Goal: Task Accomplishment & Management: Complete application form

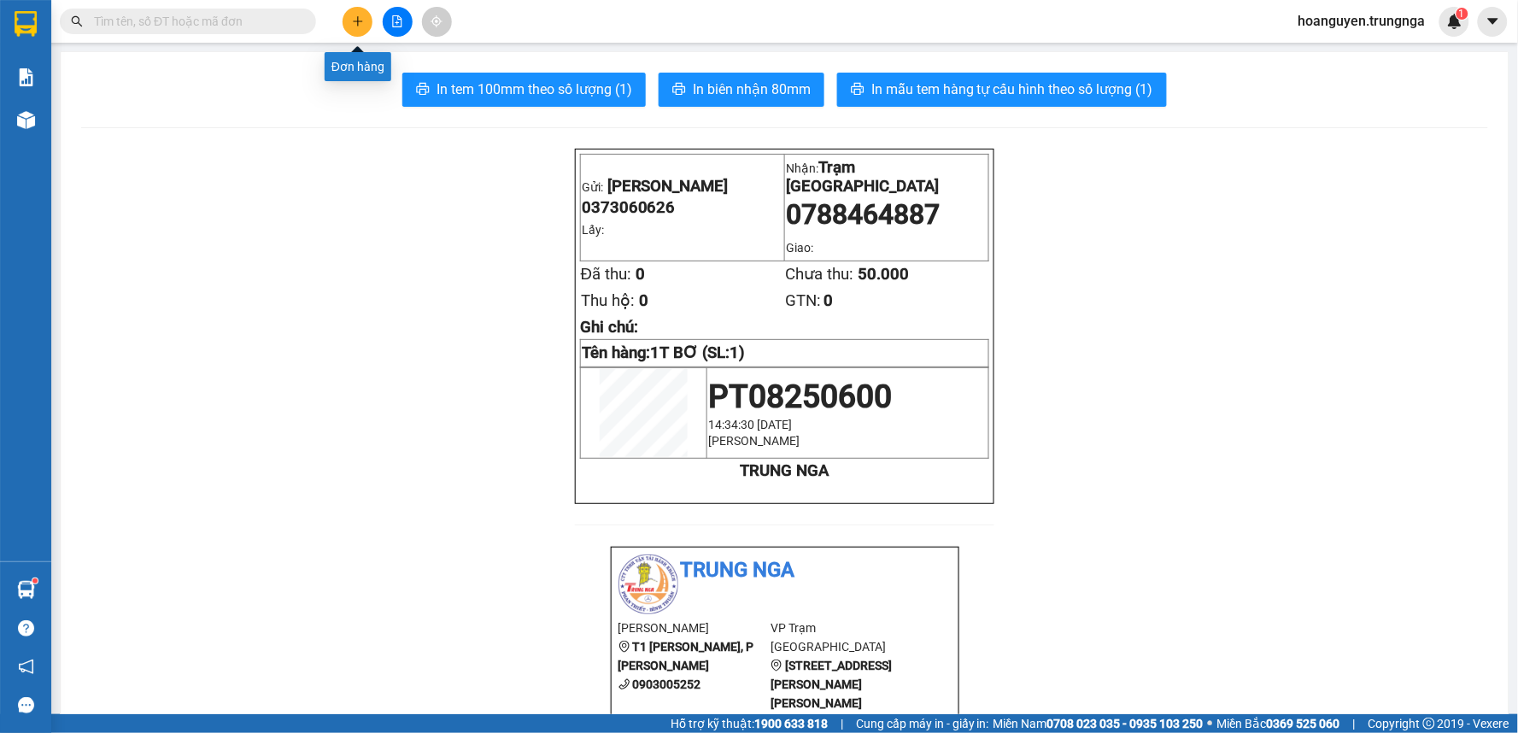
click at [357, 20] on icon "plus" at bounding box center [357, 20] width 1 height 9
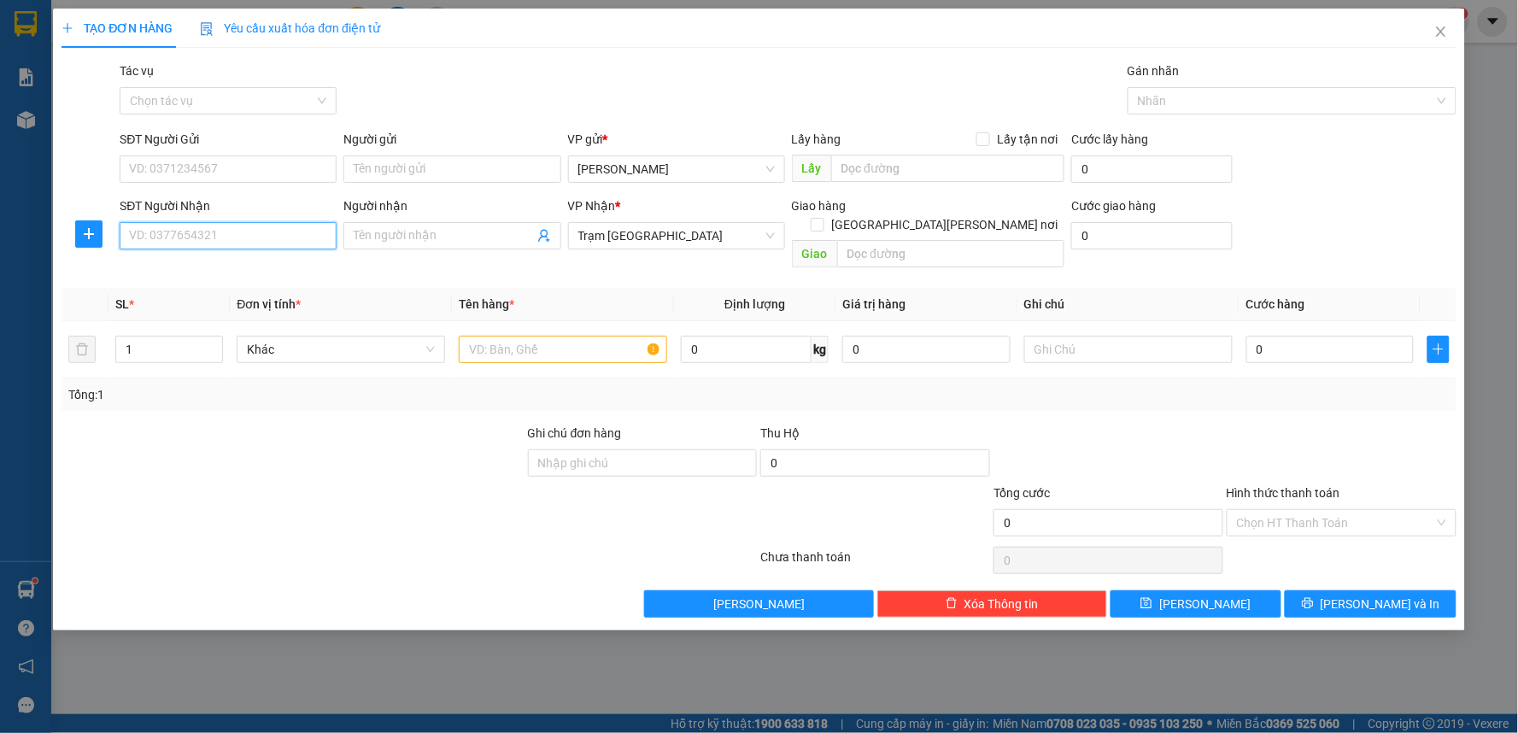
click at [234, 234] on input "SĐT Người Nhận" at bounding box center [228, 235] width 217 height 27
type input "0948075639"
click at [237, 173] on input "SĐT Người Gửi" at bounding box center [228, 168] width 217 height 27
type input "0948264879"
click at [506, 339] on input "text" at bounding box center [563, 349] width 208 height 27
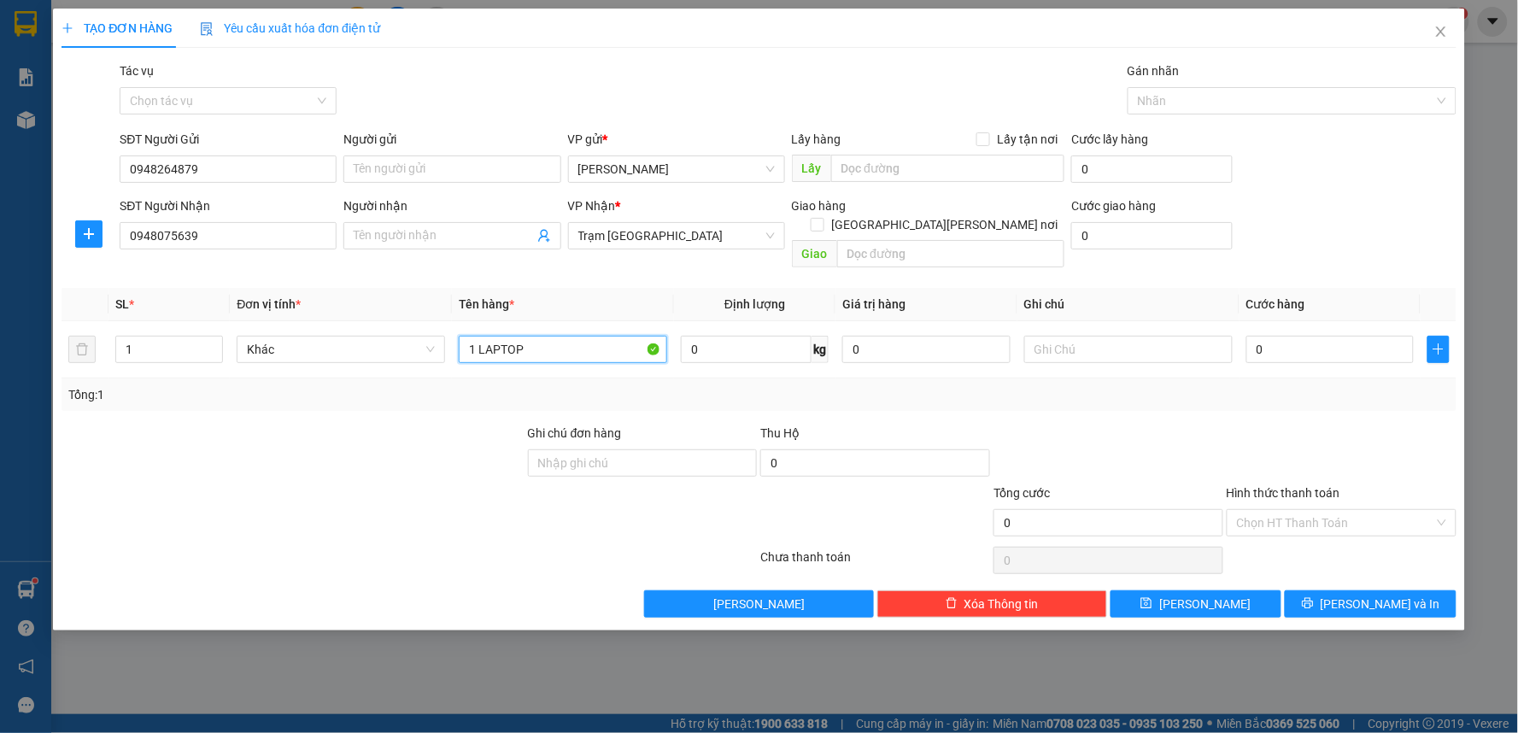
type input "1 LAPTOP"
click at [1281, 336] on input "0" at bounding box center [1330, 349] width 168 height 27
type input "5"
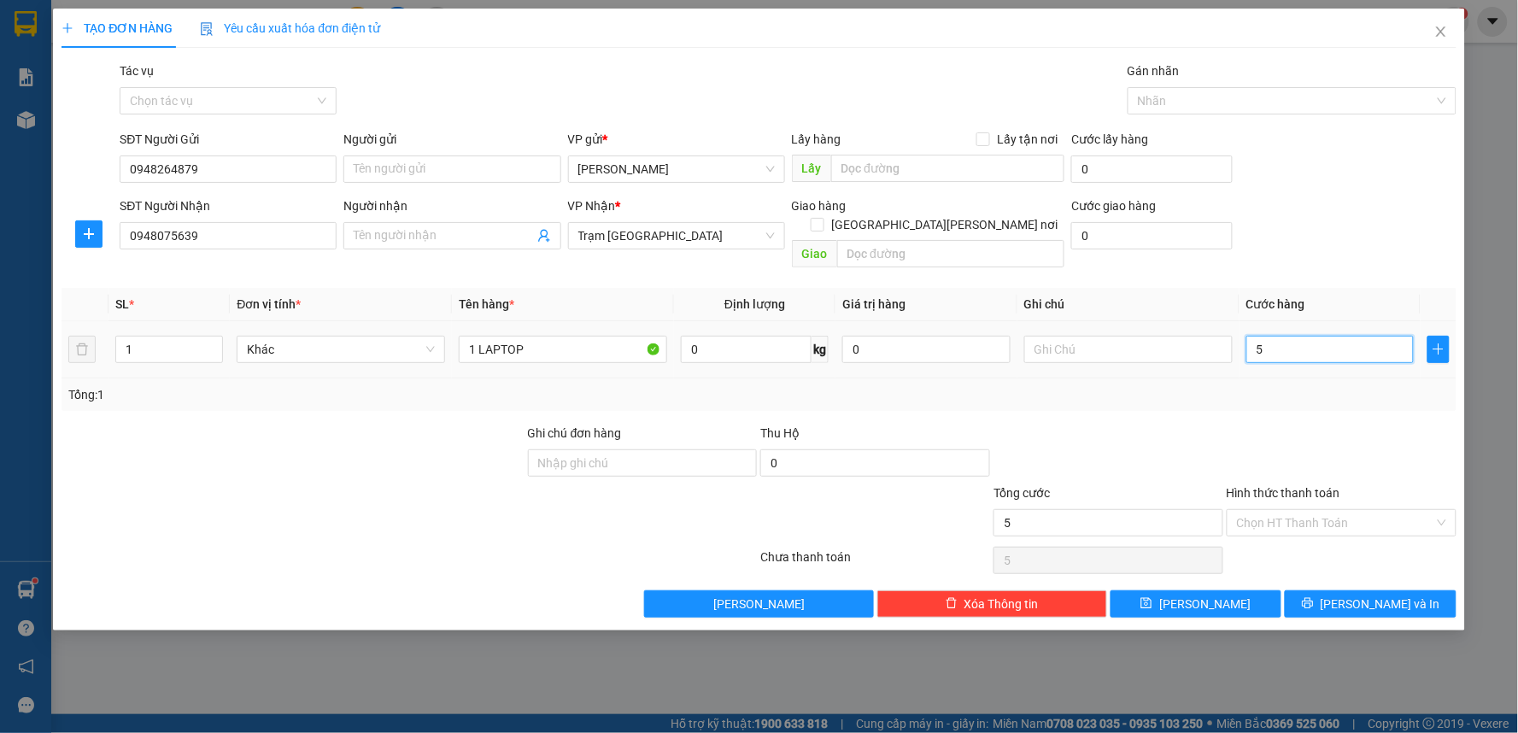
type input "50"
type input "500"
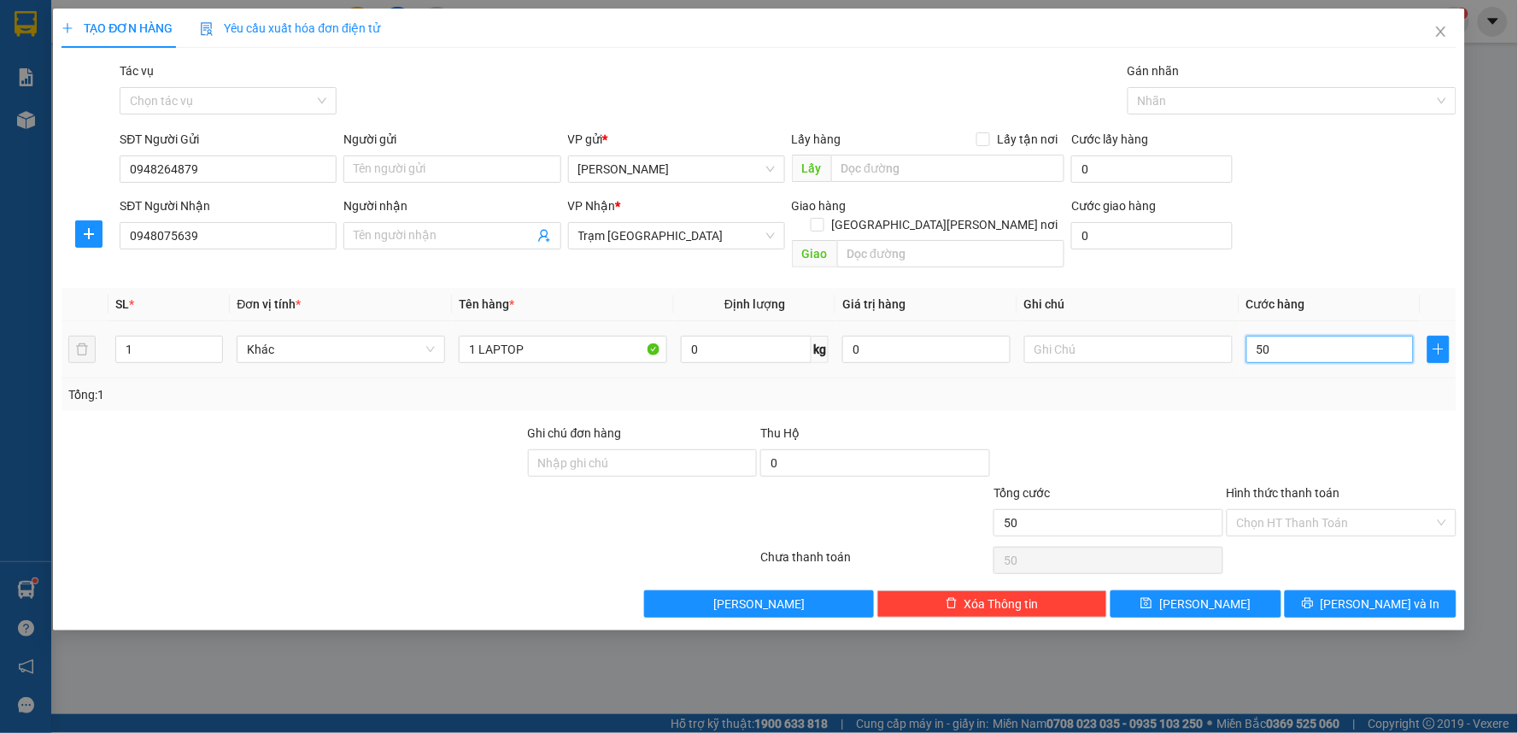
type input "500"
type input "5.000"
type input "50.000"
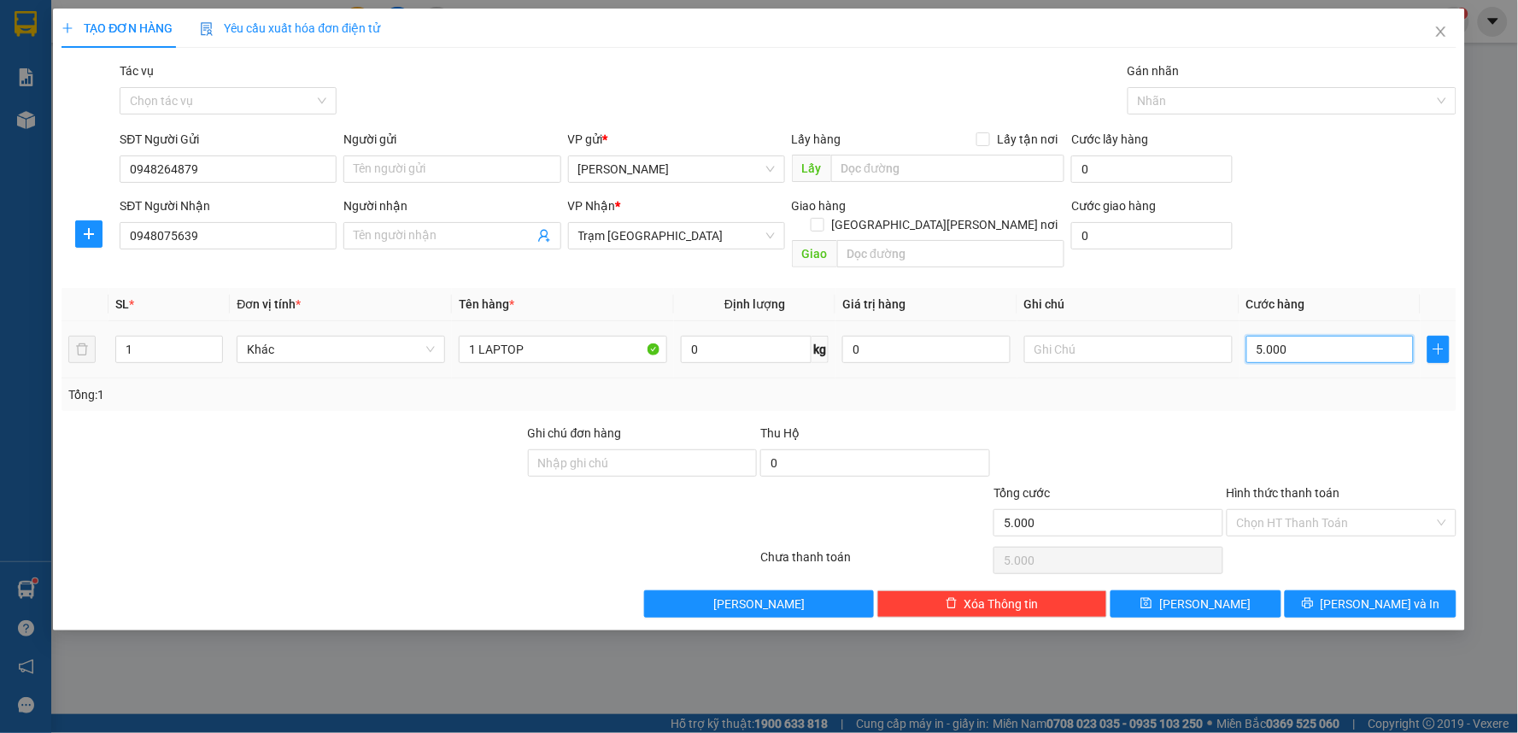
type input "50.000"
click at [1294, 510] on input "Hình thức thanh toán" at bounding box center [1335, 523] width 197 height 26
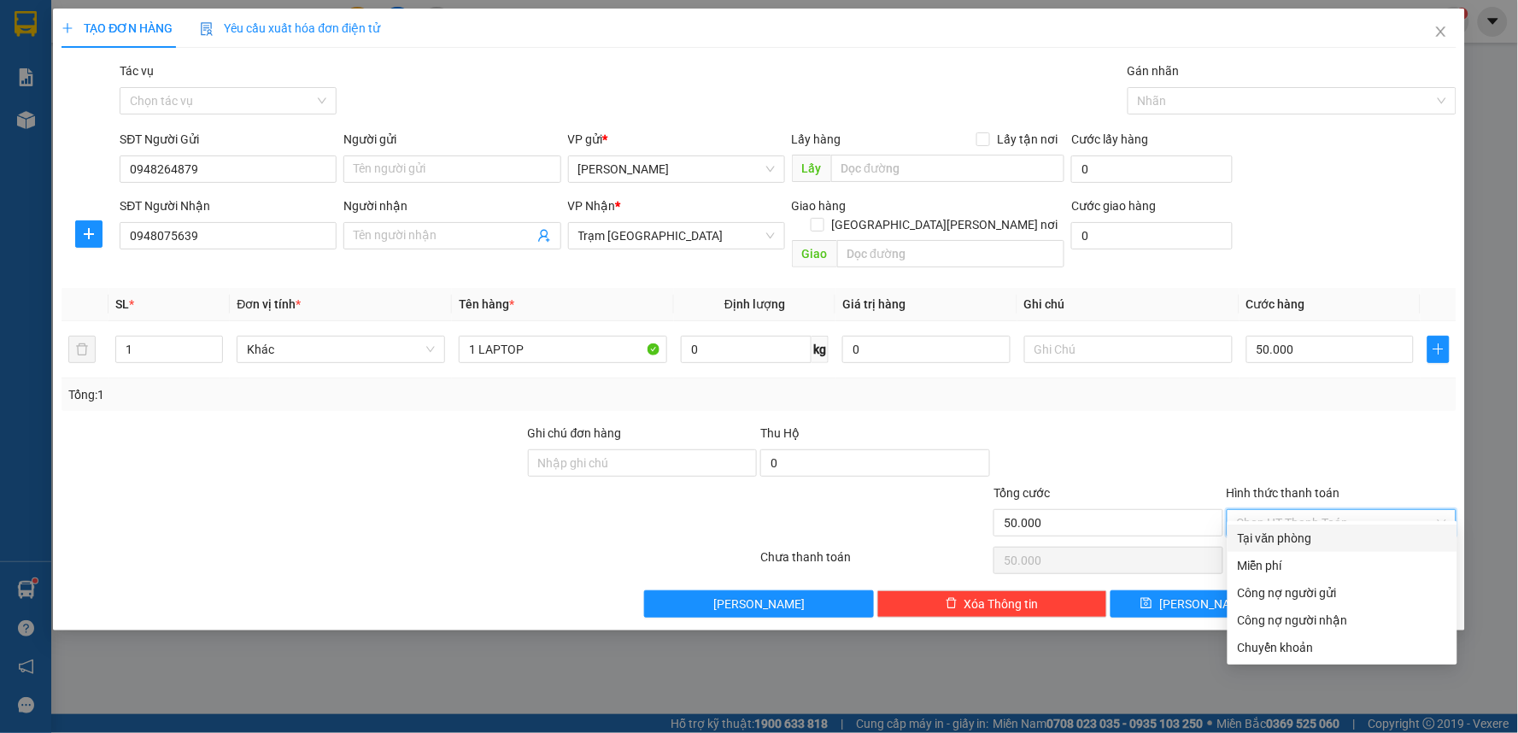
click at [1287, 536] on div "Tại văn phòng" at bounding box center [1342, 538] width 209 height 19
type input "0"
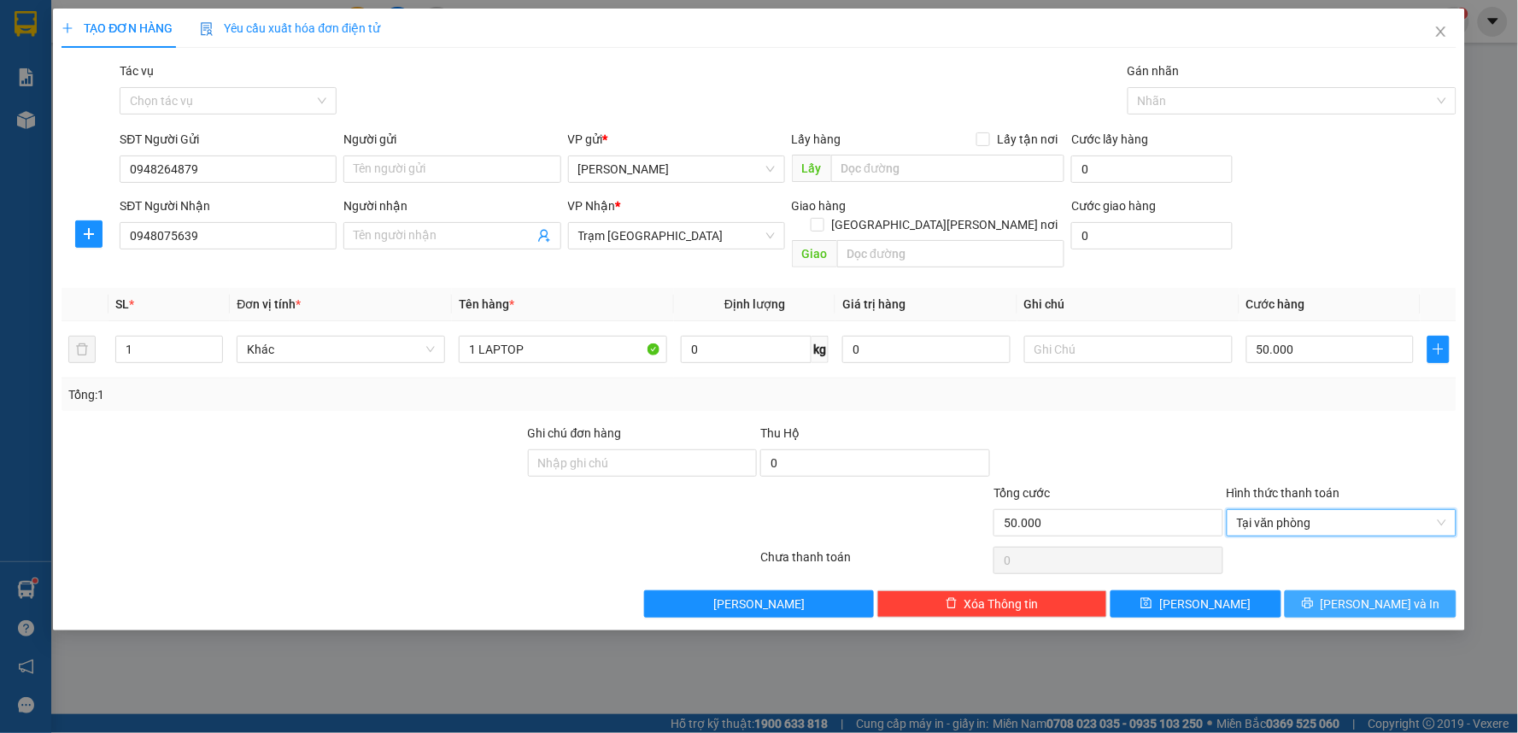
click at [1313, 598] on icon "printer" at bounding box center [1307, 603] width 11 height 11
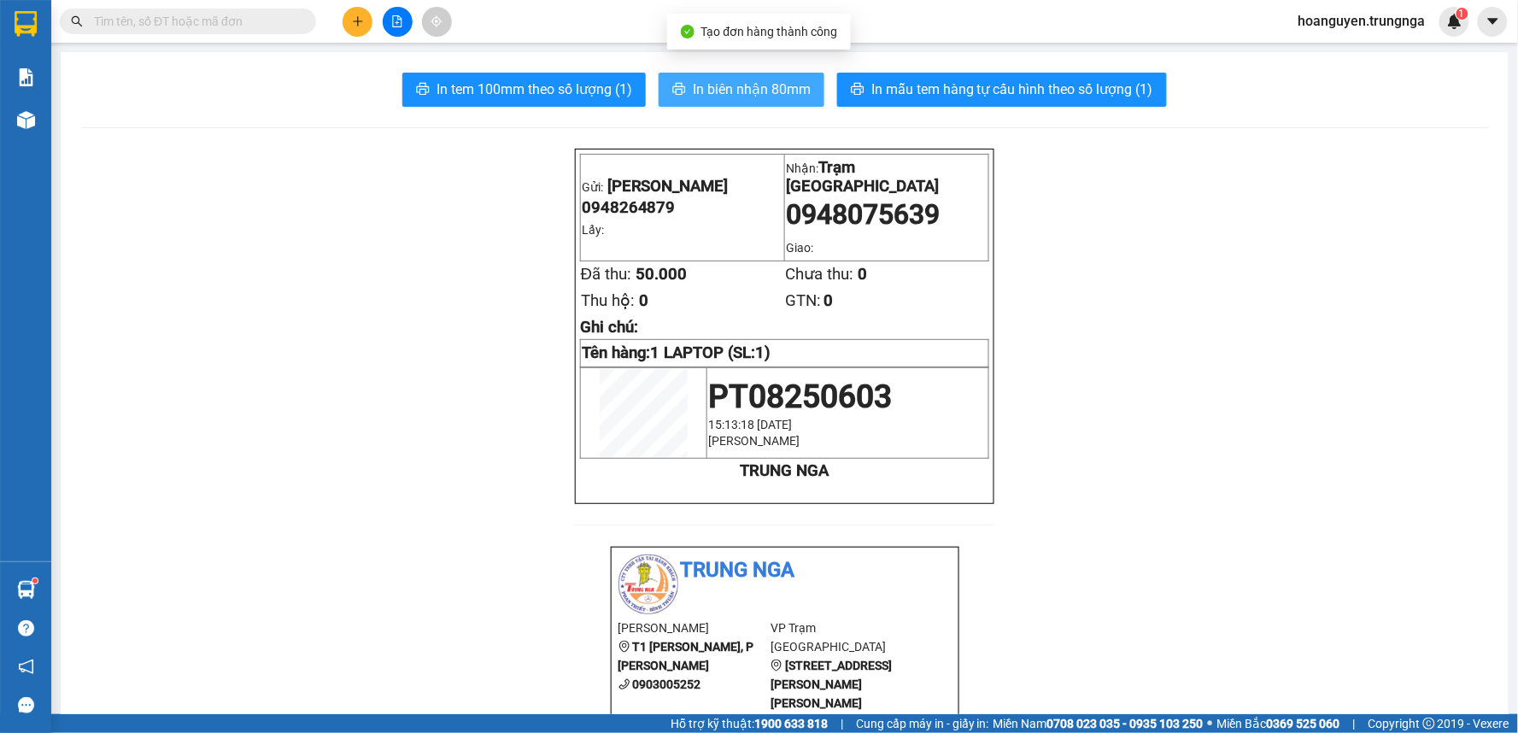
click at [701, 91] on span "In biên nhận 80mm" at bounding box center [752, 89] width 118 height 21
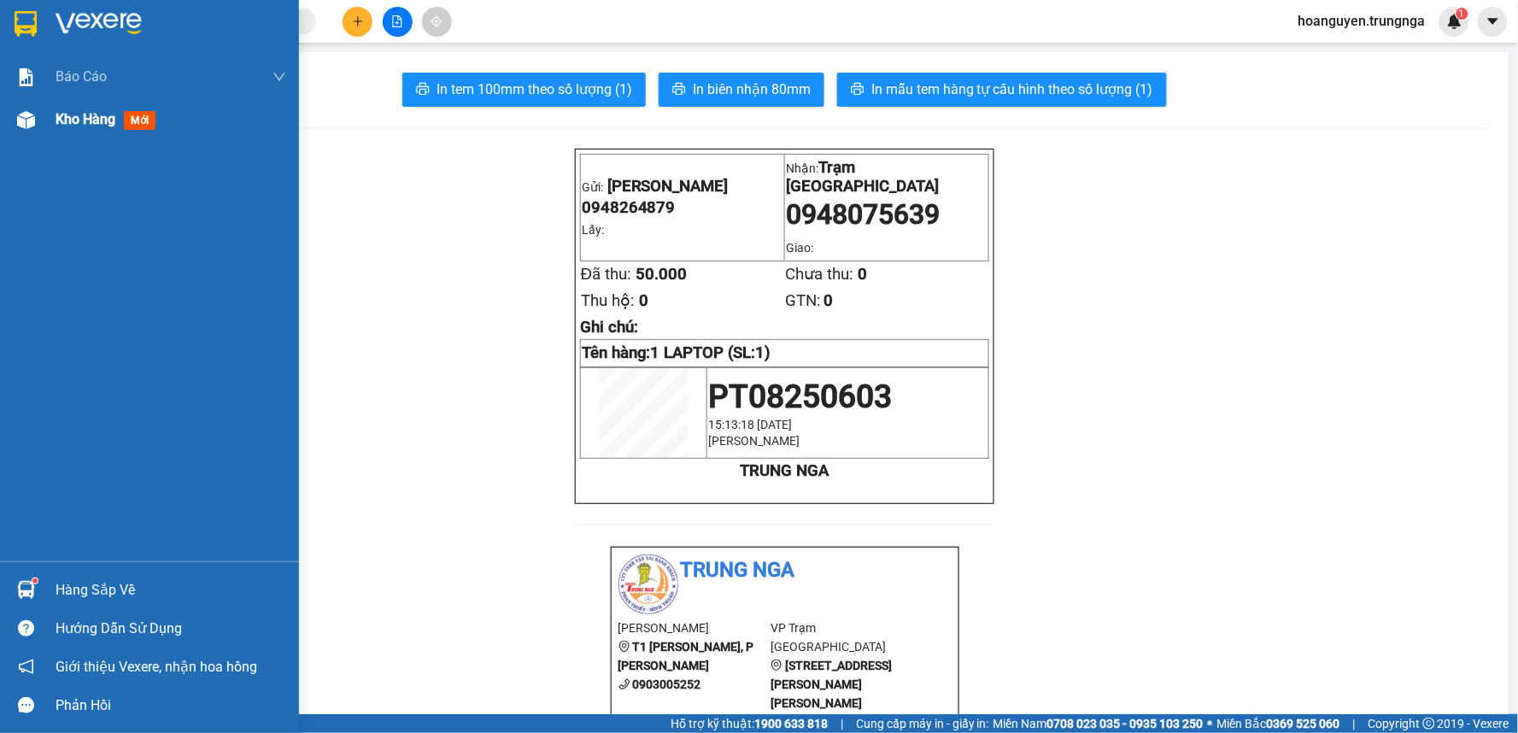
click at [26, 114] on img at bounding box center [26, 120] width 18 height 18
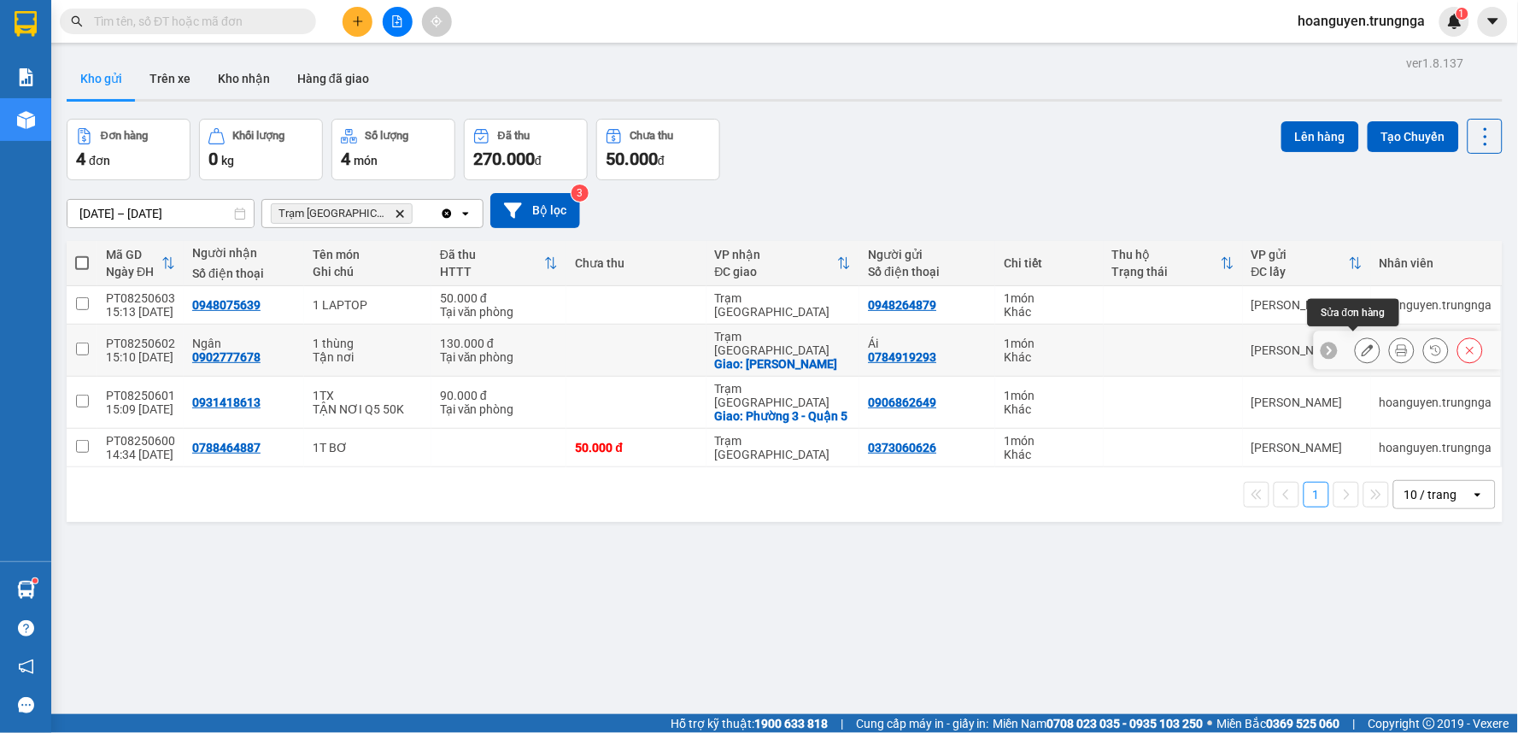
click at [1362, 344] on icon at bounding box center [1368, 350] width 12 height 12
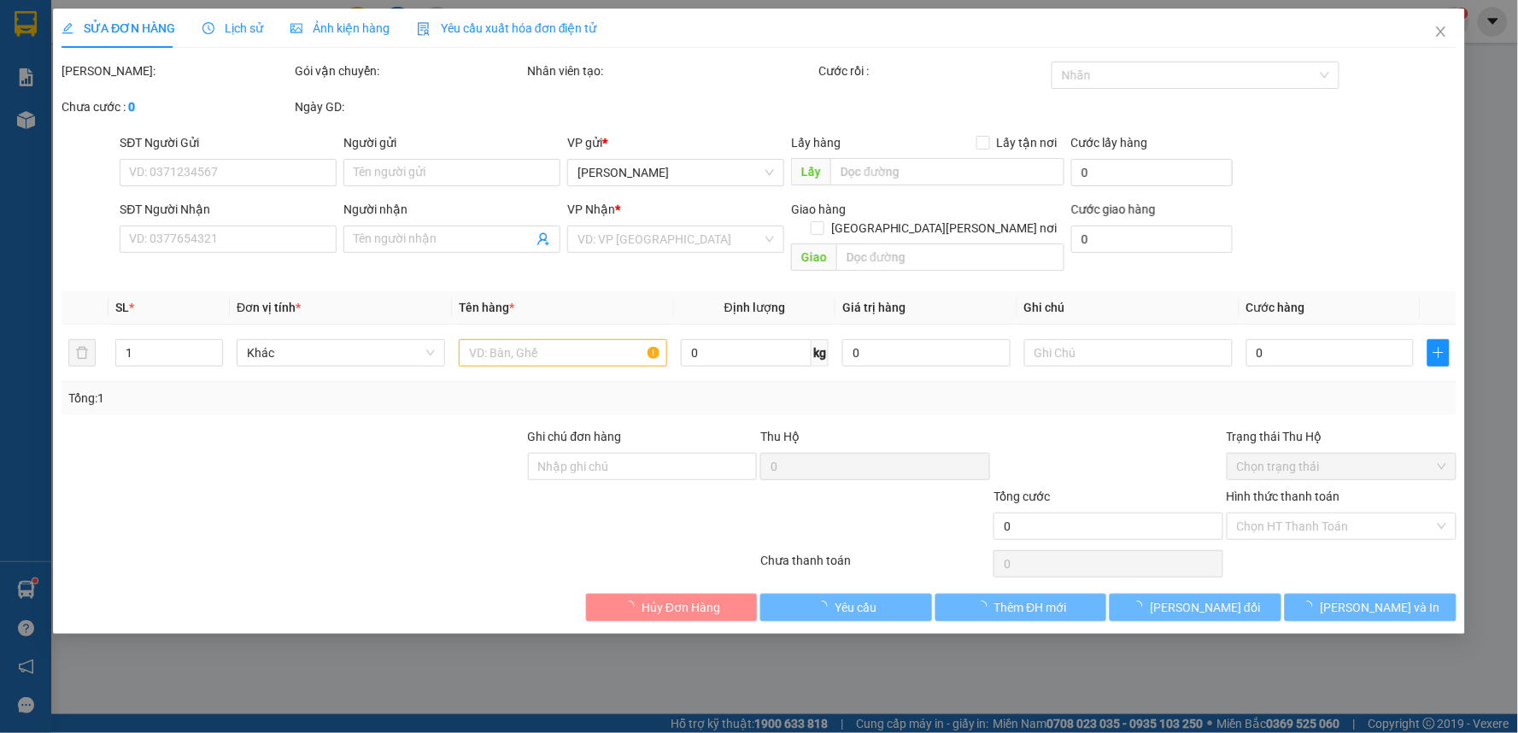
type input "0784919293"
type input "Ái"
type input "0902777678"
type input "Ngân"
checkbox input "true"
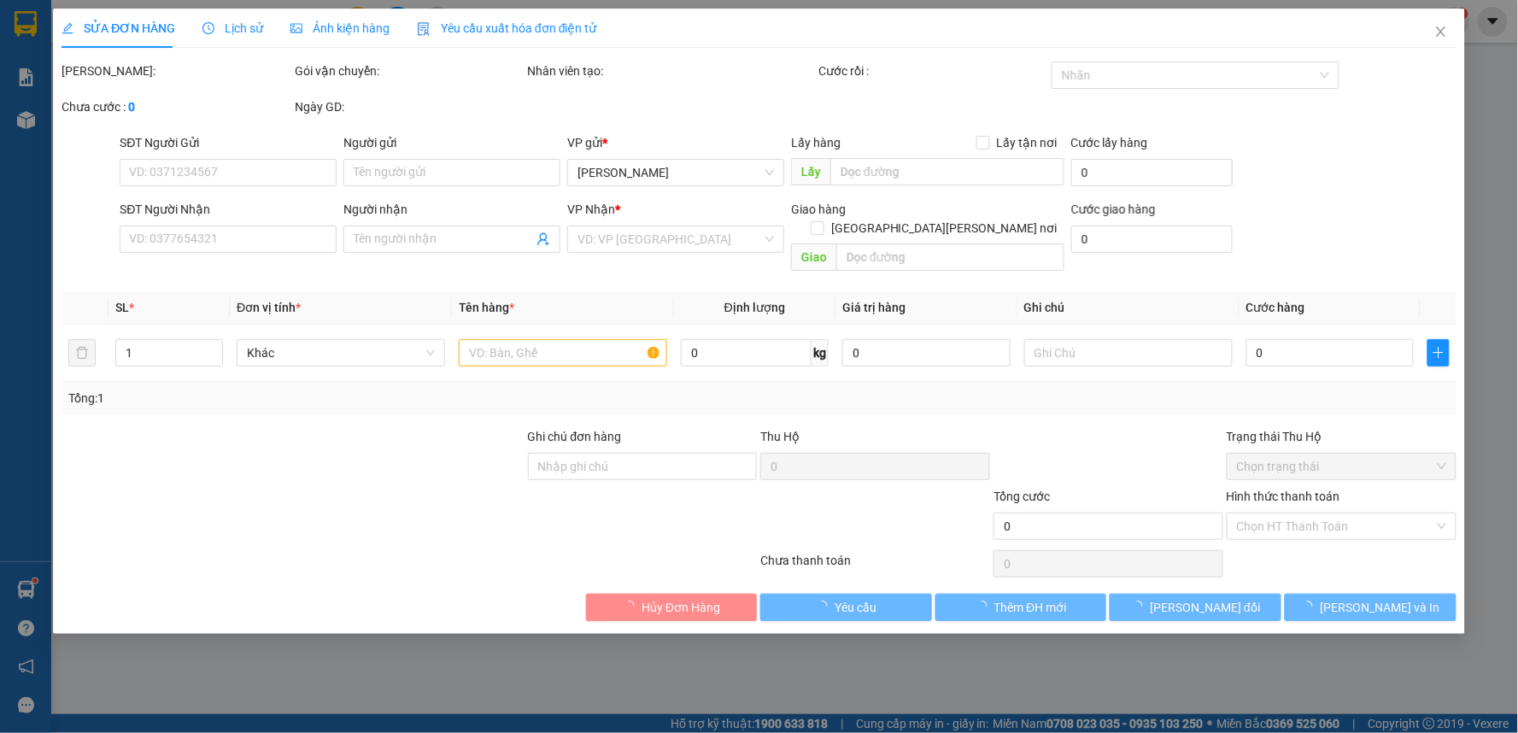
type input "[PERSON_NAME]"
type input "130.000"
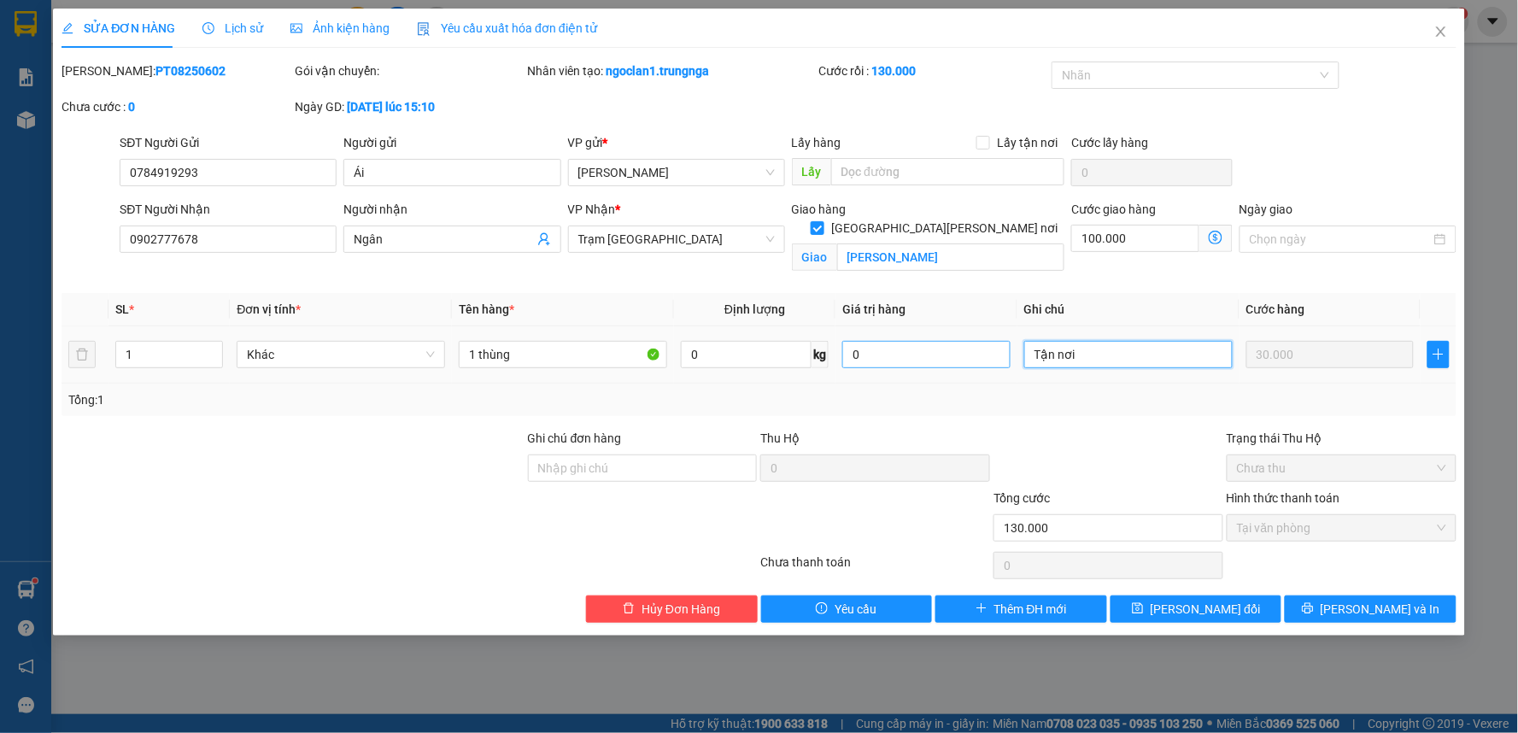
drag, startPoint x: 1098, startPoint y: 355, endPoint x: 996, endPoint y: 361, distance: 101.9
click at [996, 361] on tr "1 Khác 1 thùng 0 kg 0 Tận nơi 30.000" at bounding box center [759, 354] width 1395 height 57
type input "TẬN NƠI 100K"
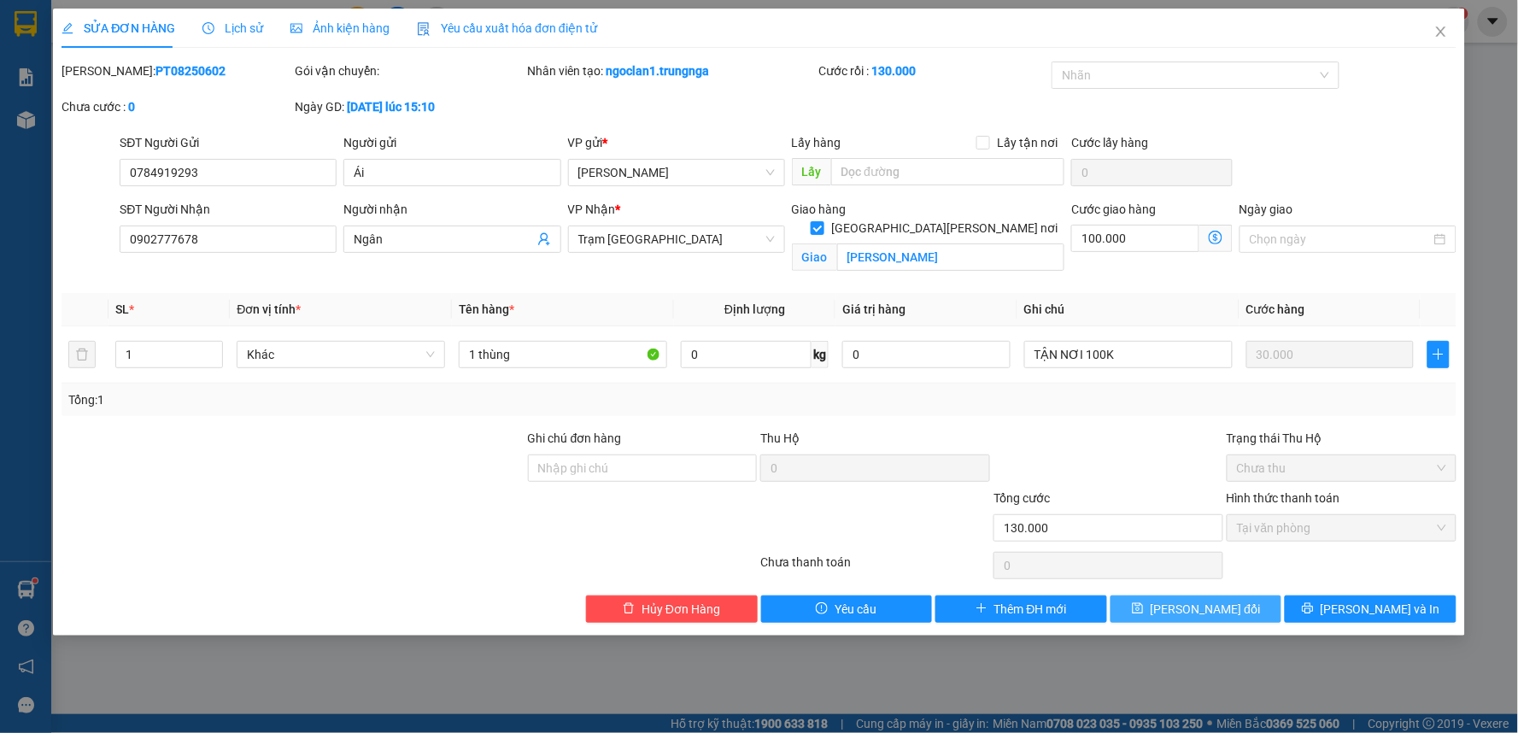
click at [1223, 601] on span "[PERSON_NAME] đổi" at bounding box center [1206, 609] width 110 height 19
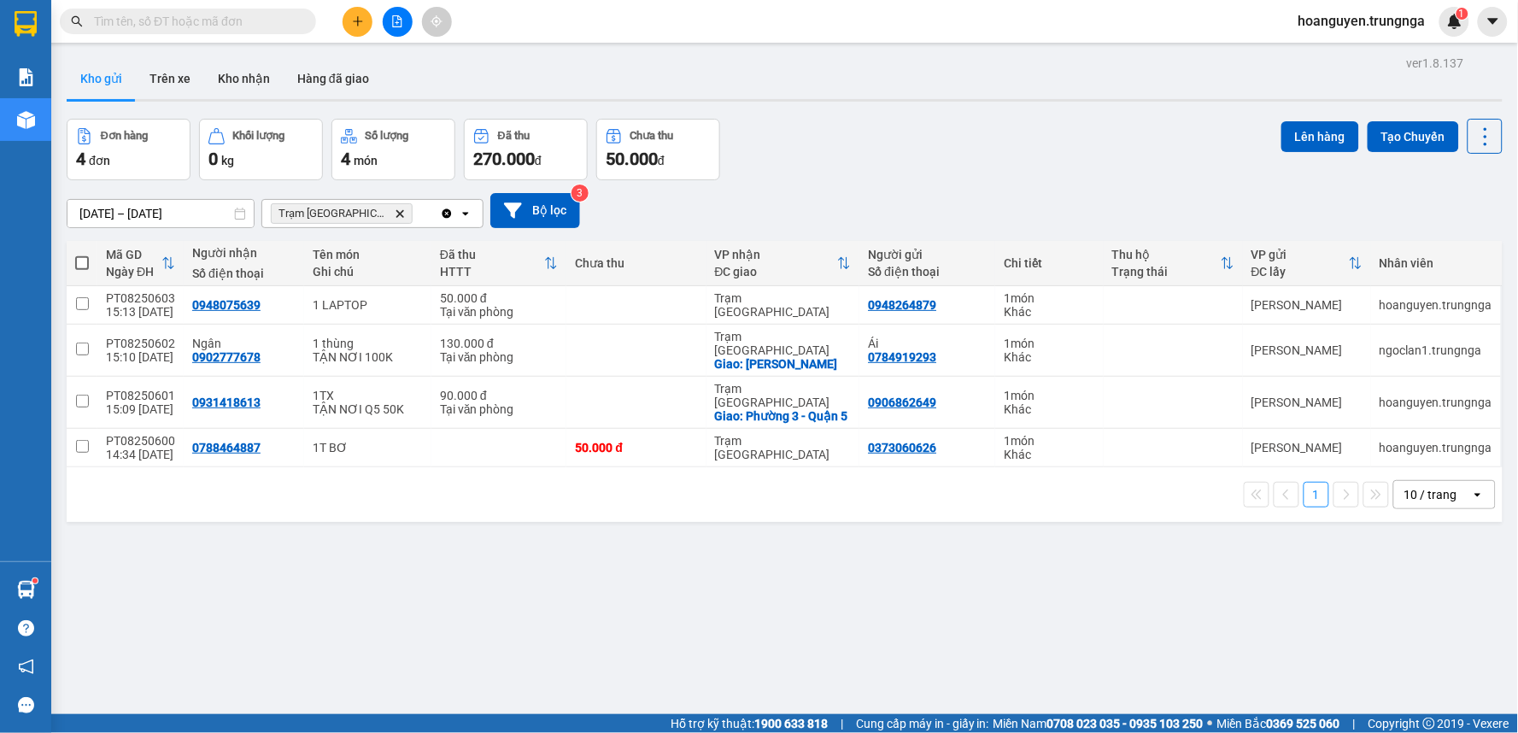
click at [267, 18] on input "text" at bounding box center [195, 21] width 202 height 19
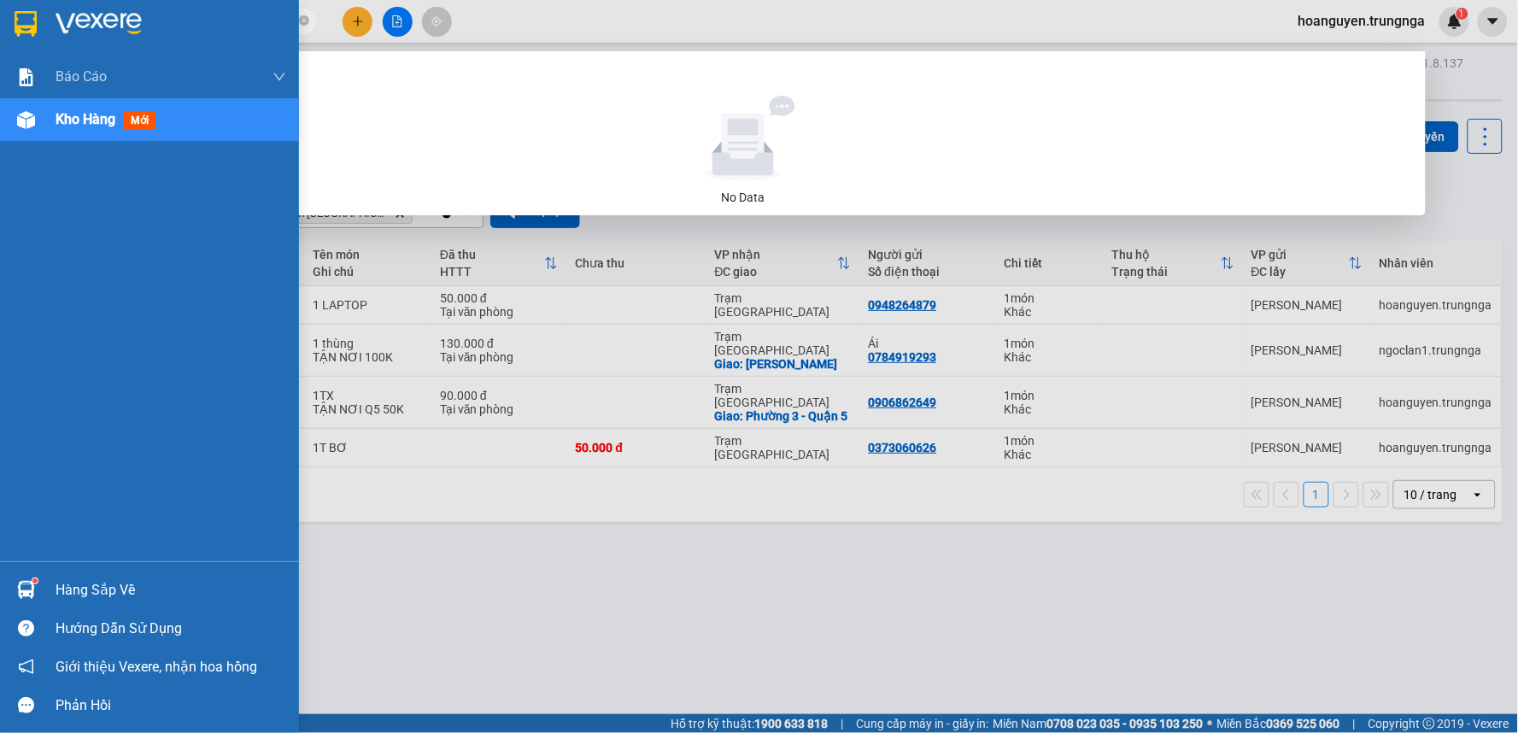
type input "2258"
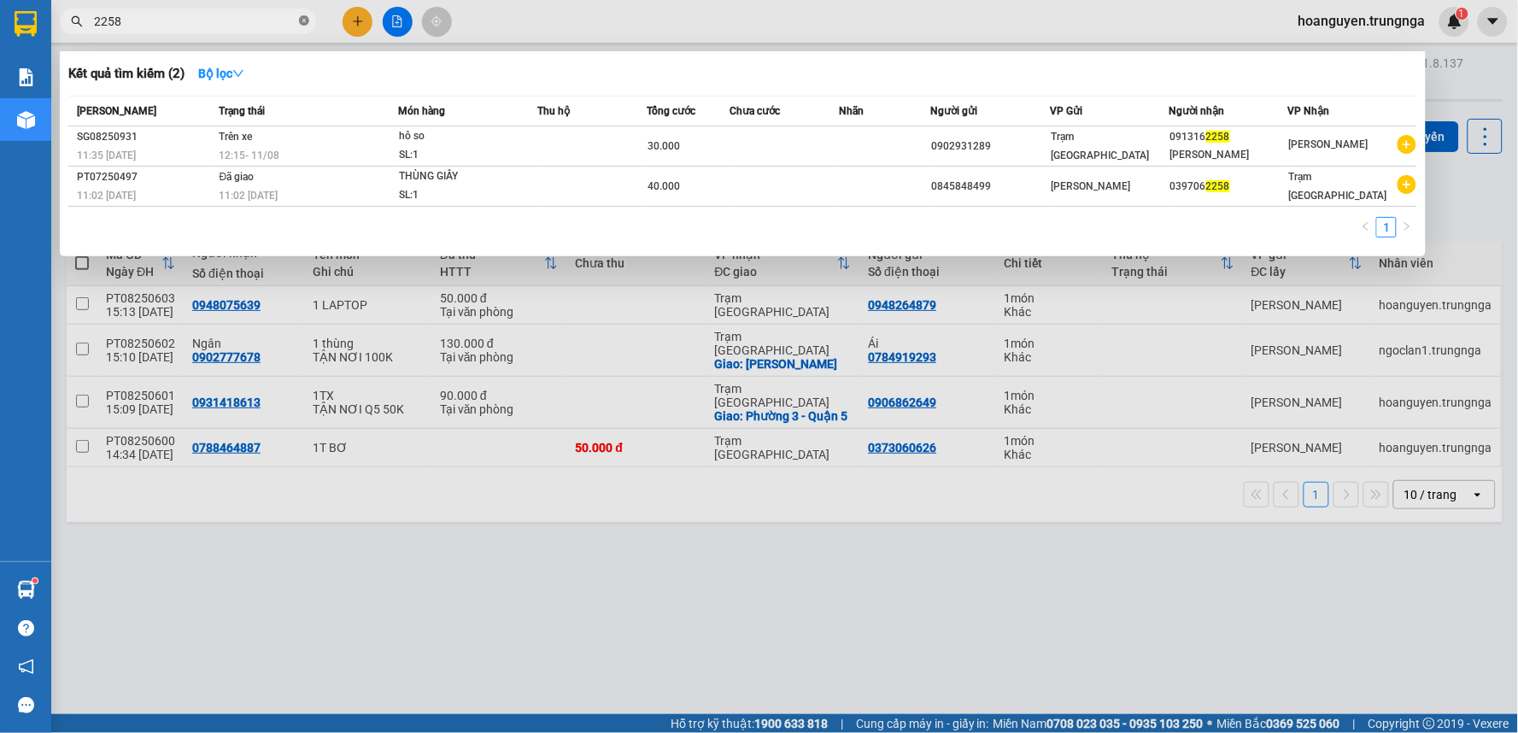
click at [303, 15] on icon "close-circle" at bounding box center [304, 20] width 10 height 10
type input "205931"
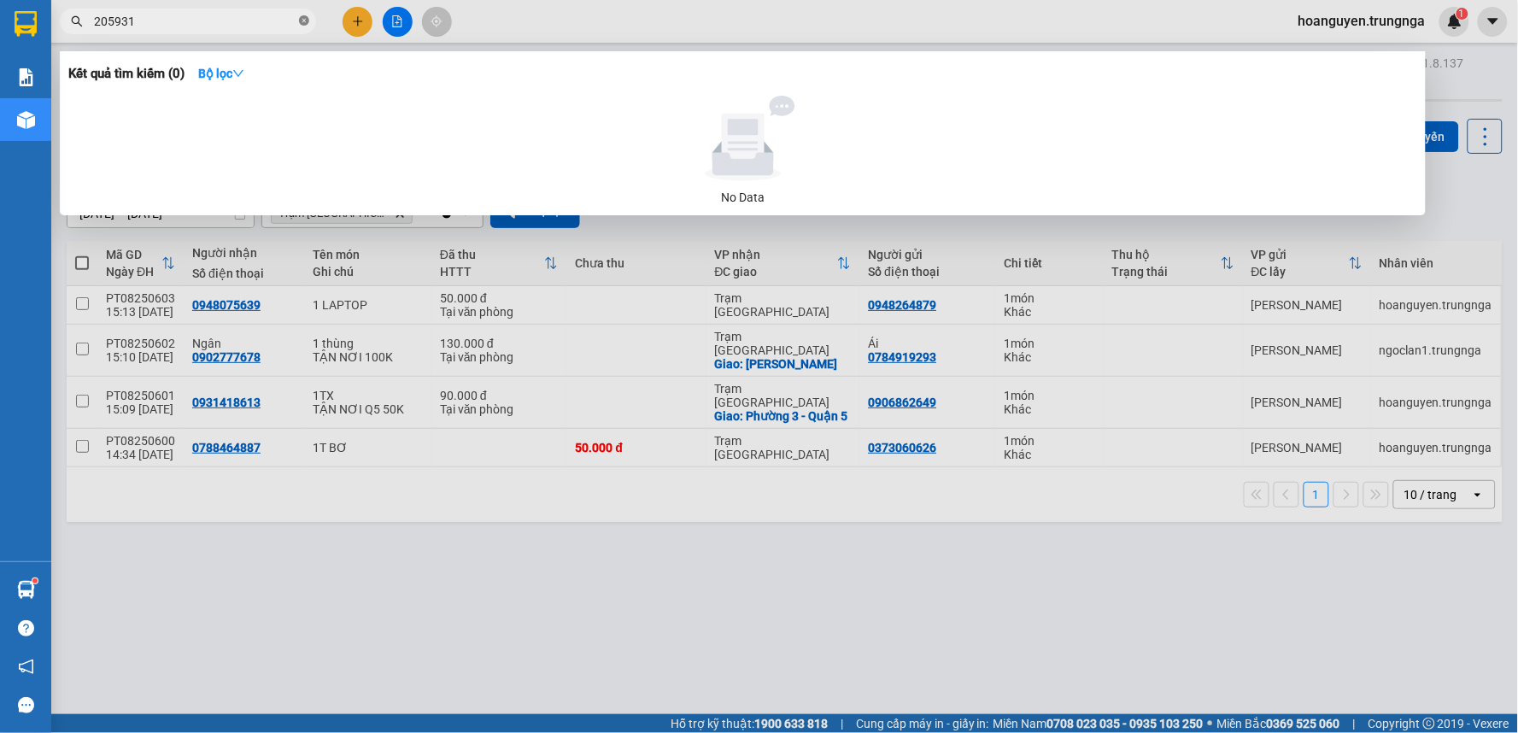
click at [303, 19] on icon "close-circle" at bounding box center [304, 20] width 10 height 10
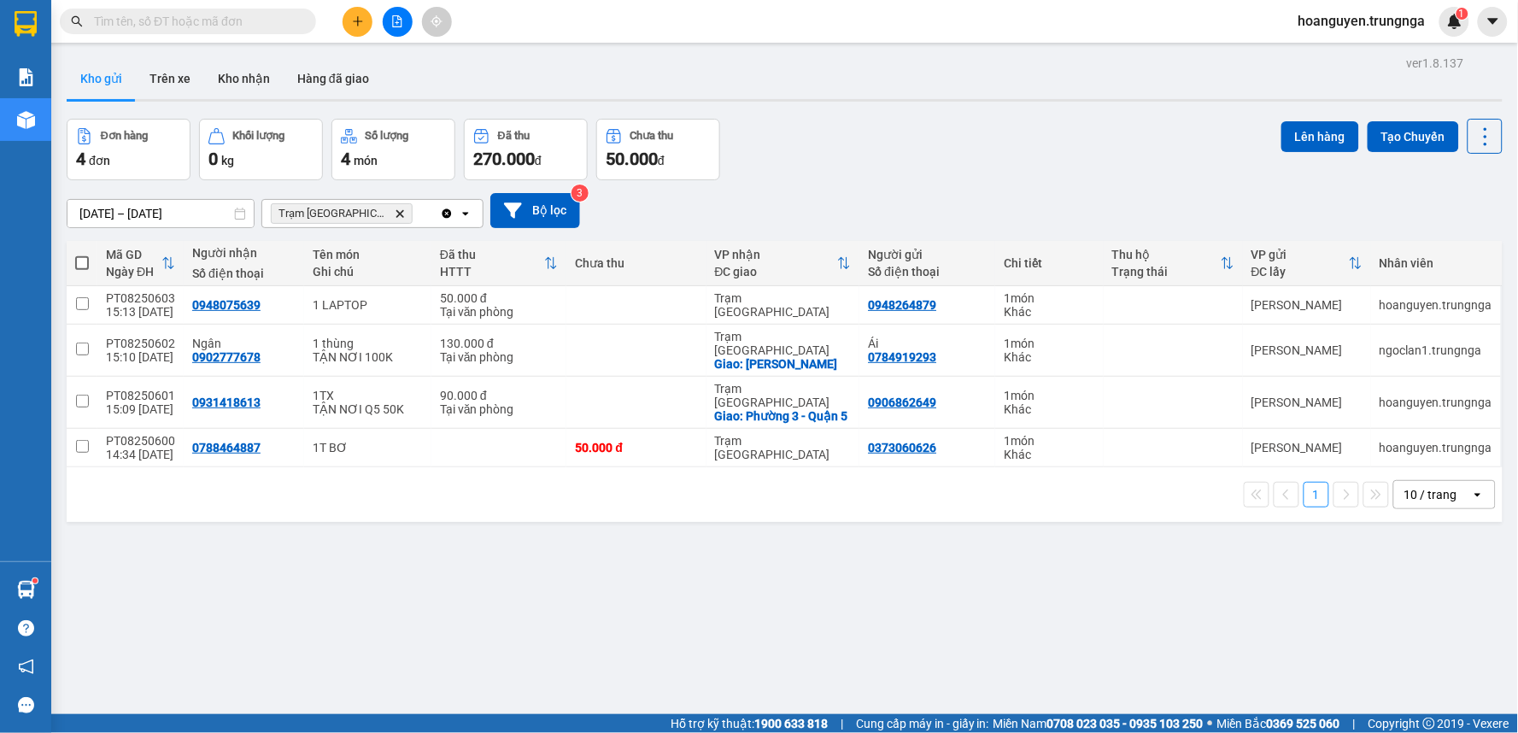
click at [270, 24] on input "text" at bounding box center [195, 21] width 202 height 19
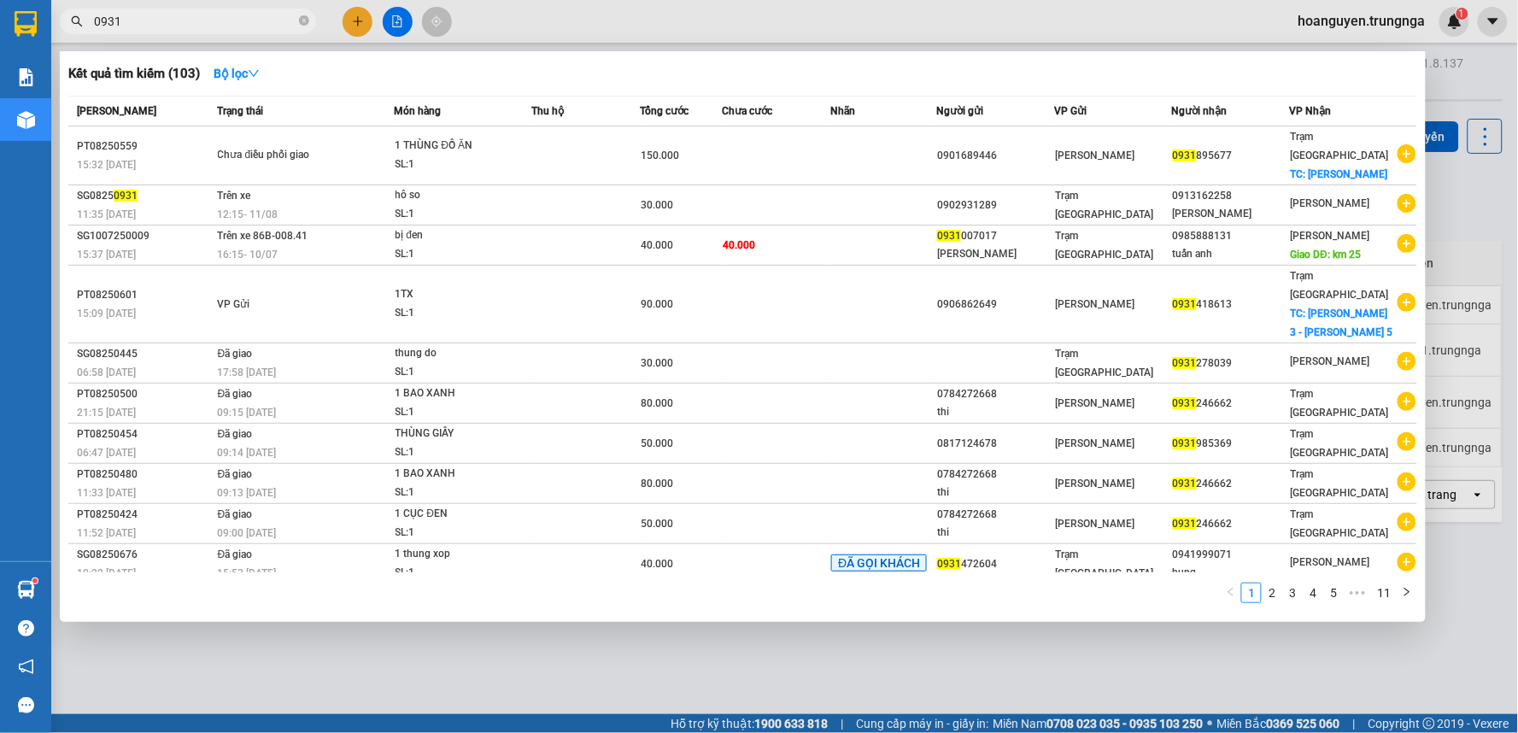
type input "0931"
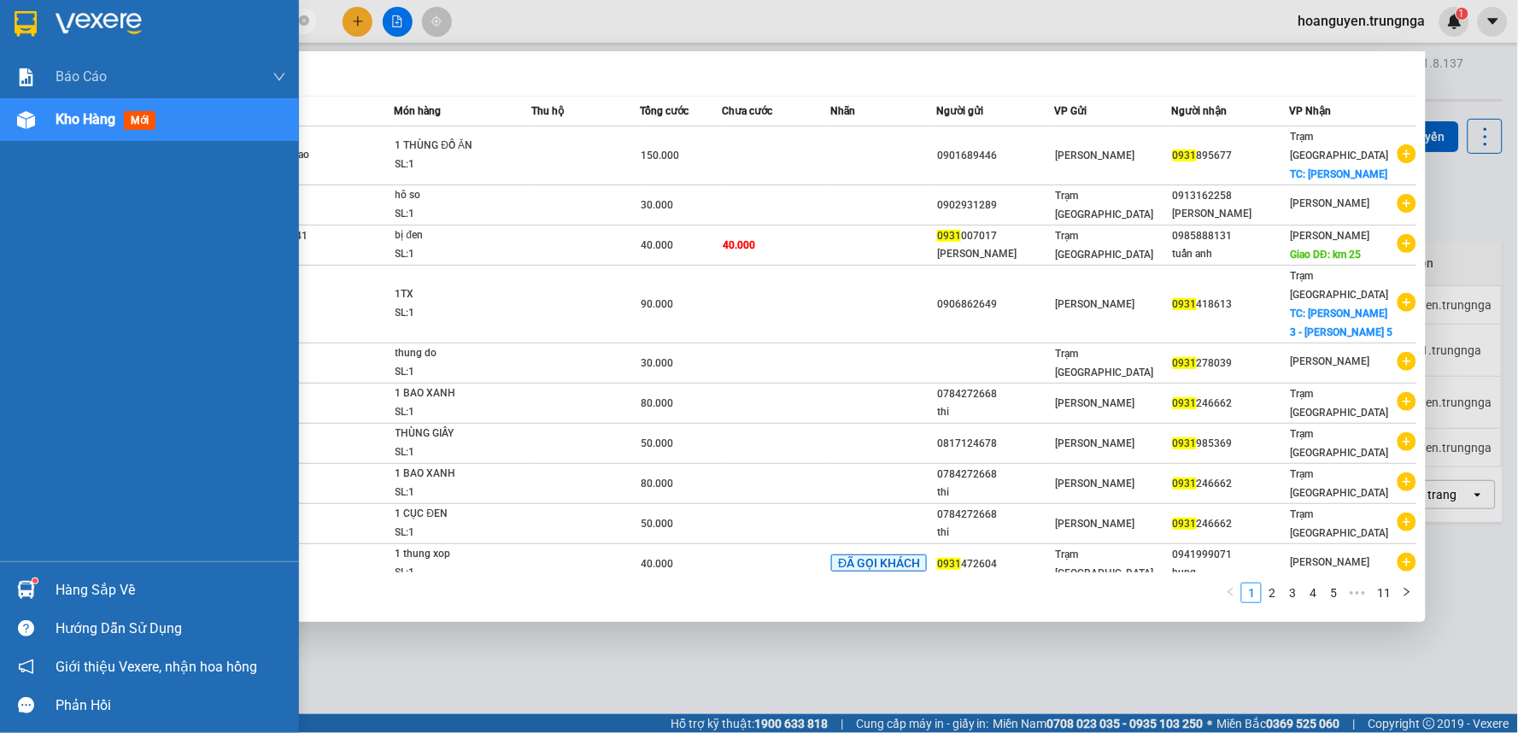
click at [30, 126] on img at bounding box center [26, 120] width 18 height 18
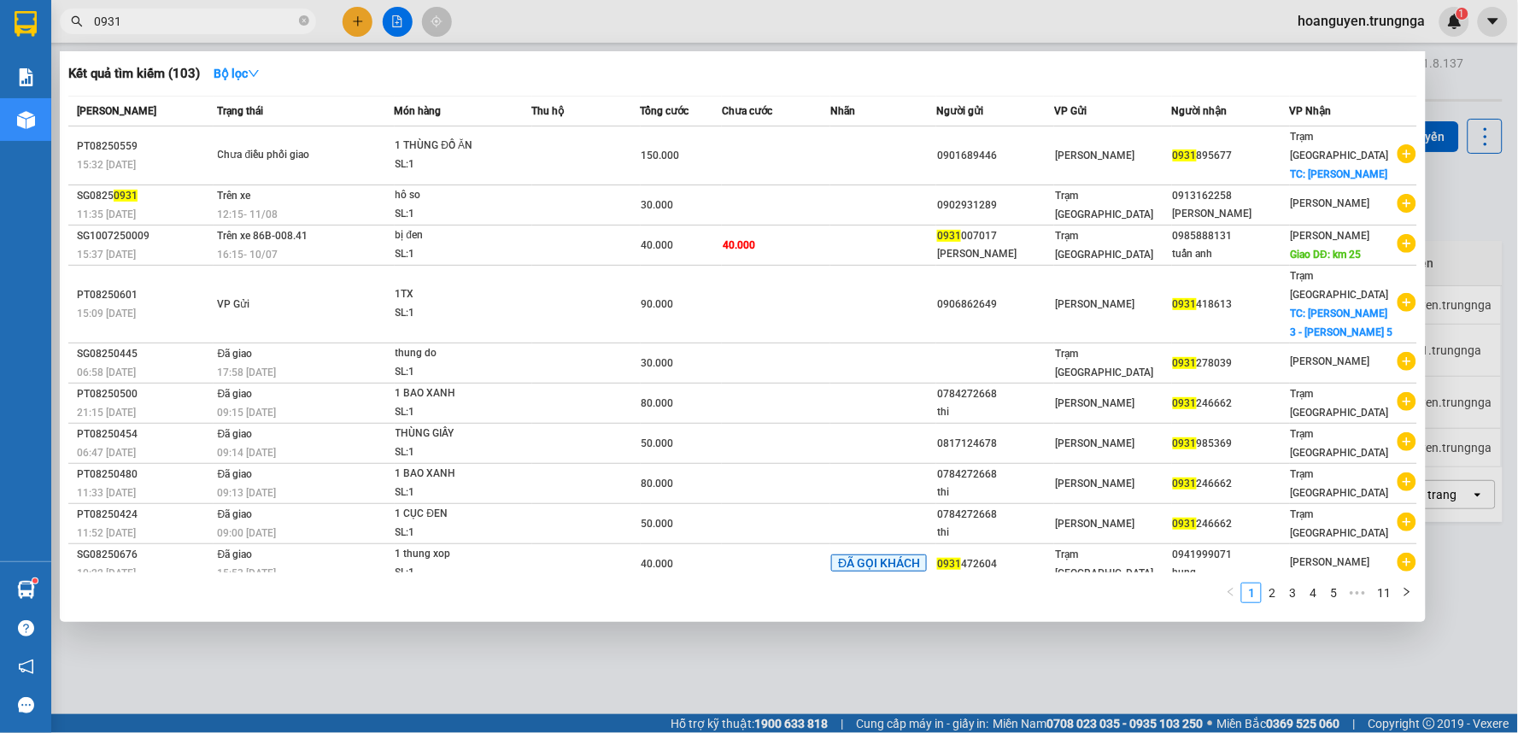
click at [613, 28] on div at bounding box center [759, 366] width 1518 height 733
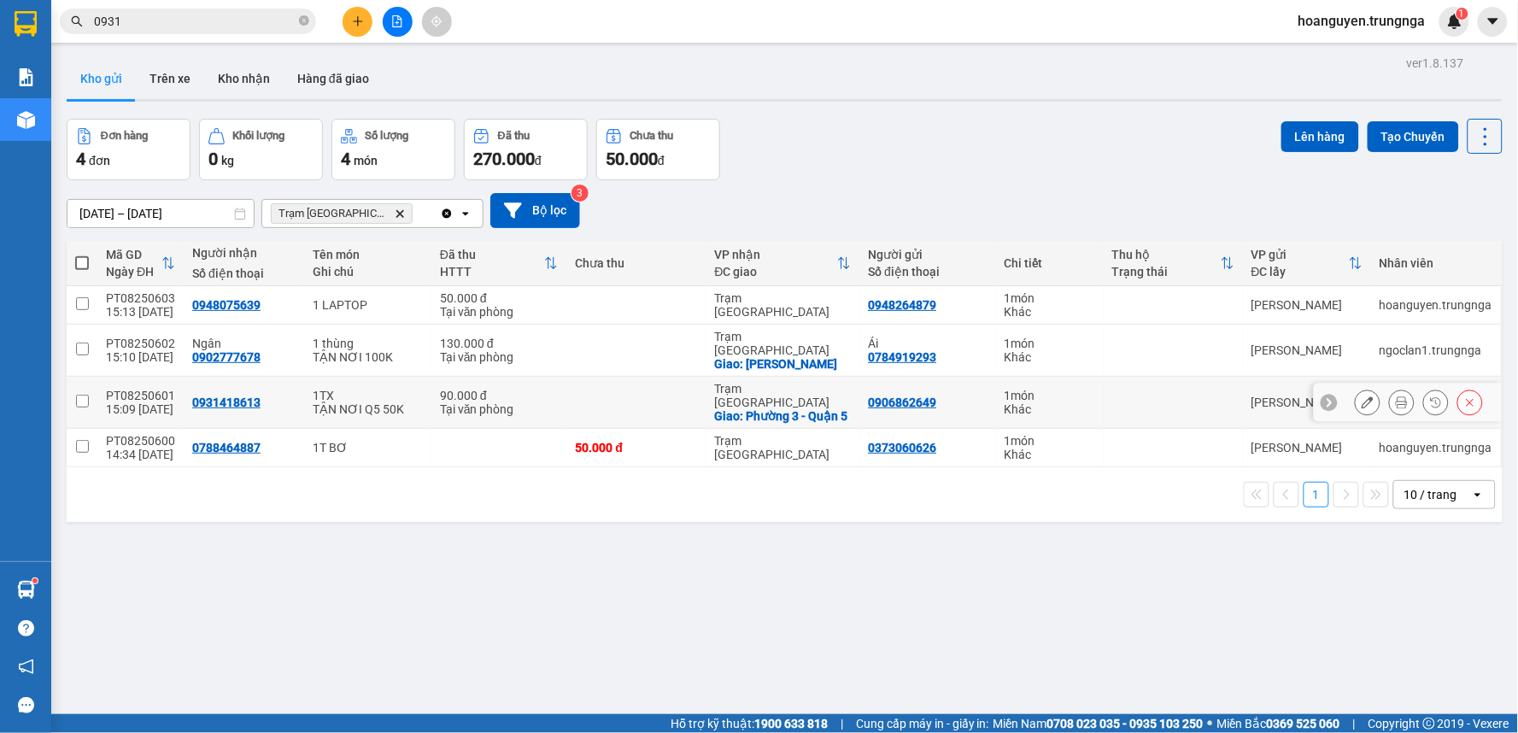
scroll to position [79, 0]
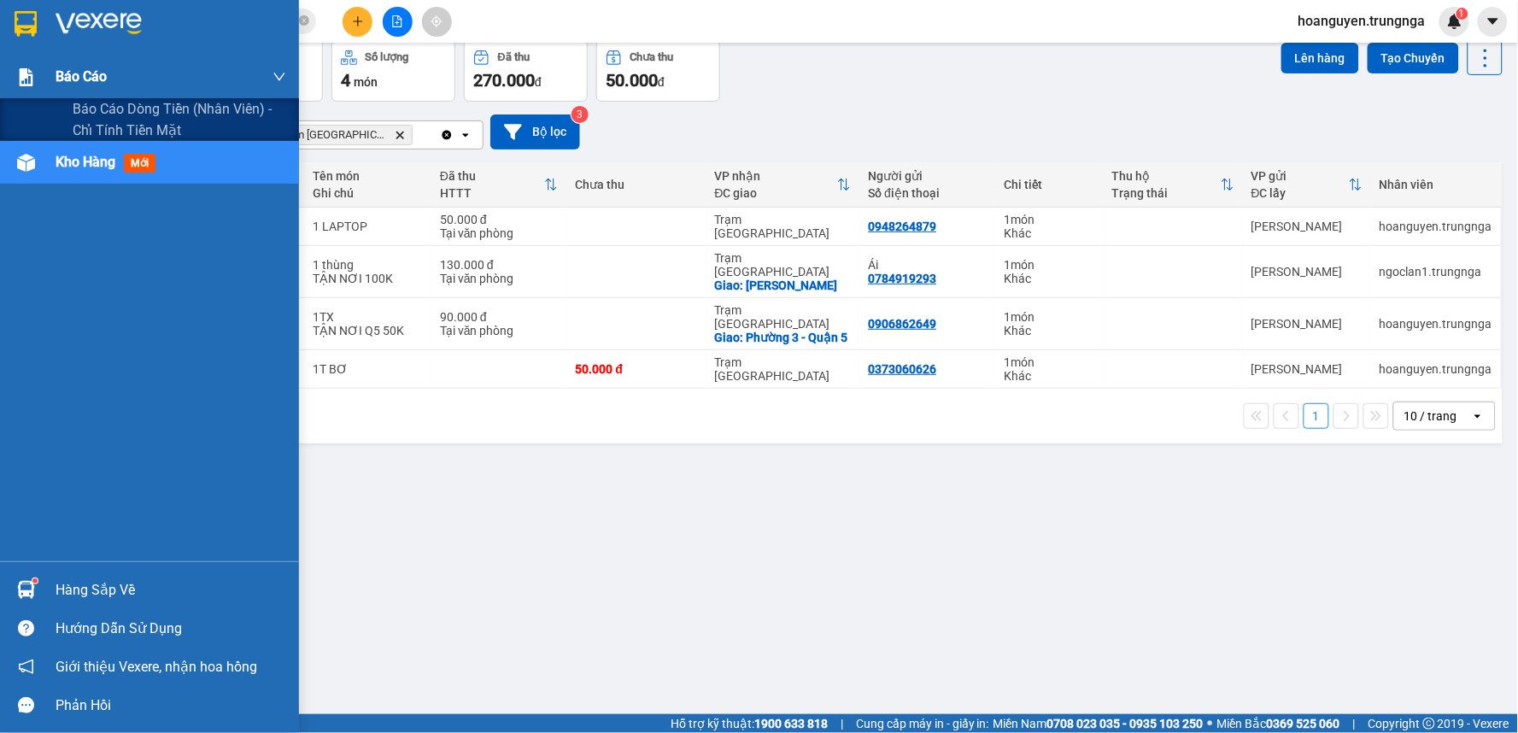
click at [35, 66] on div at bounding box center [26, 77] width 30 height 30
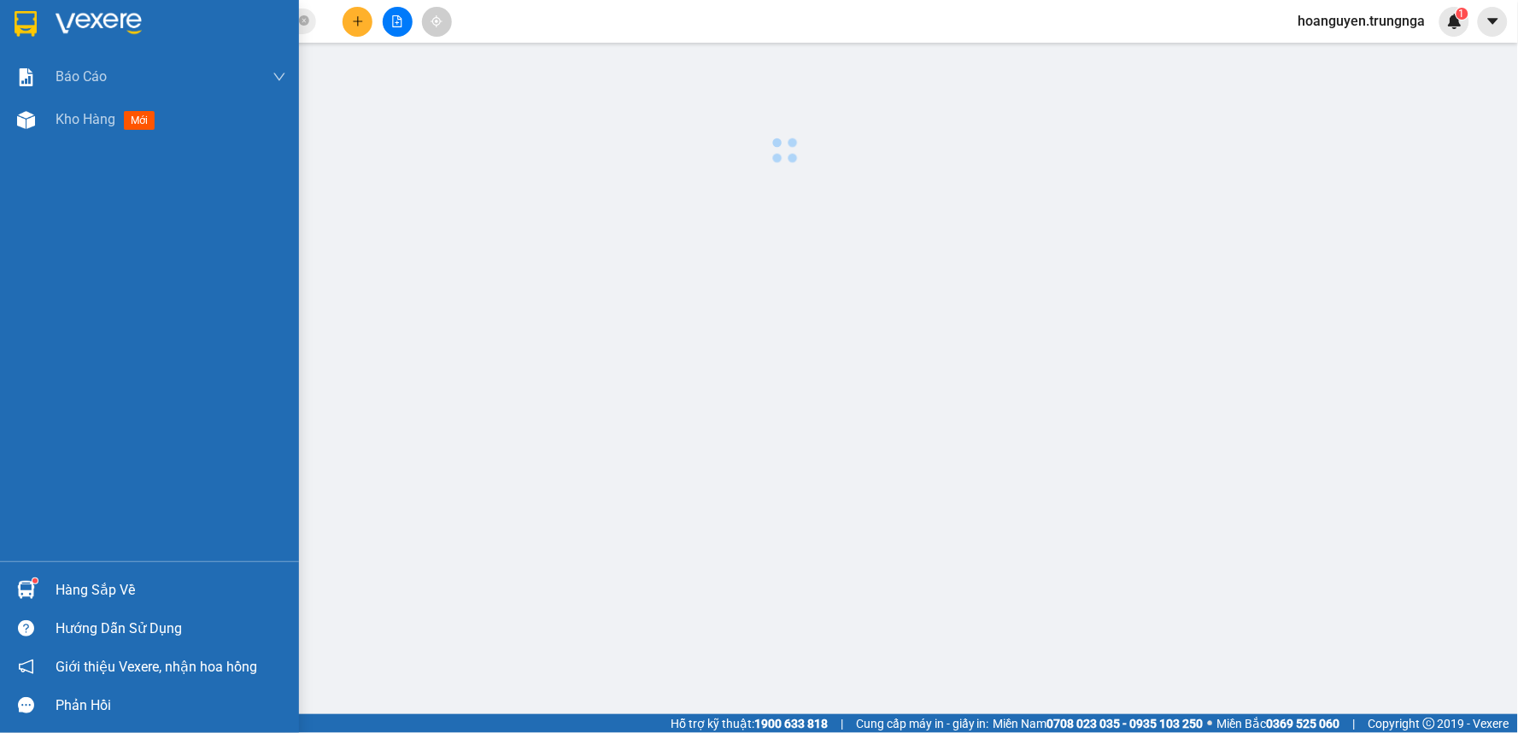
click at [31, 149] on div "Báo cáo Báo cáo dòng tiền (nhân viên) - chỉ tính tiền mặt Kho hàng mới" at bounding box center [149, 309] width 299 height 506
click at [35, 117] on div at bounding box center [26, 120] width 30 height 30
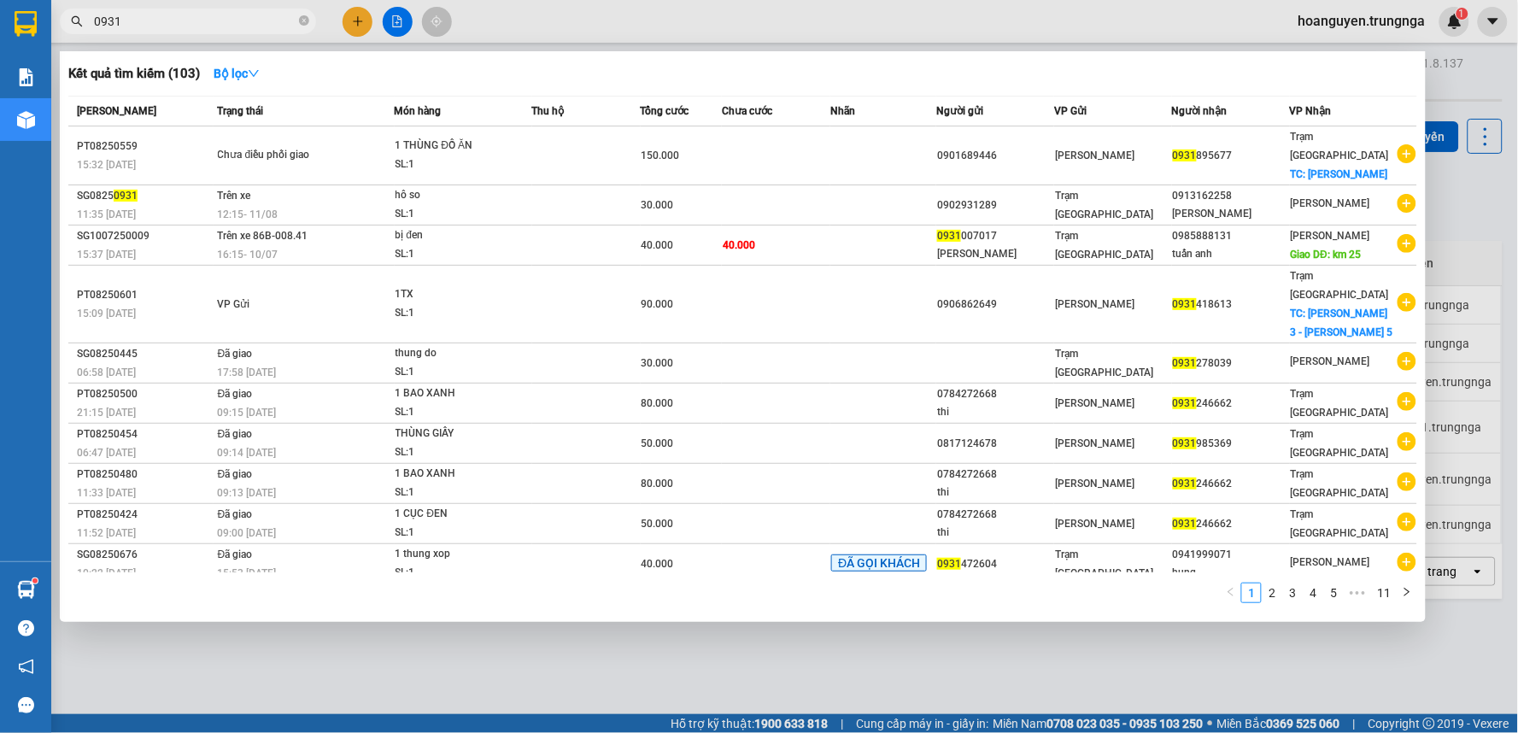
click at [274, 22] on input "0931" at bounding box center [195, 21] width 202 height 19
click at [302, 17] on icon "close-circle" at bounding box center [304, 20] width 10 height 10
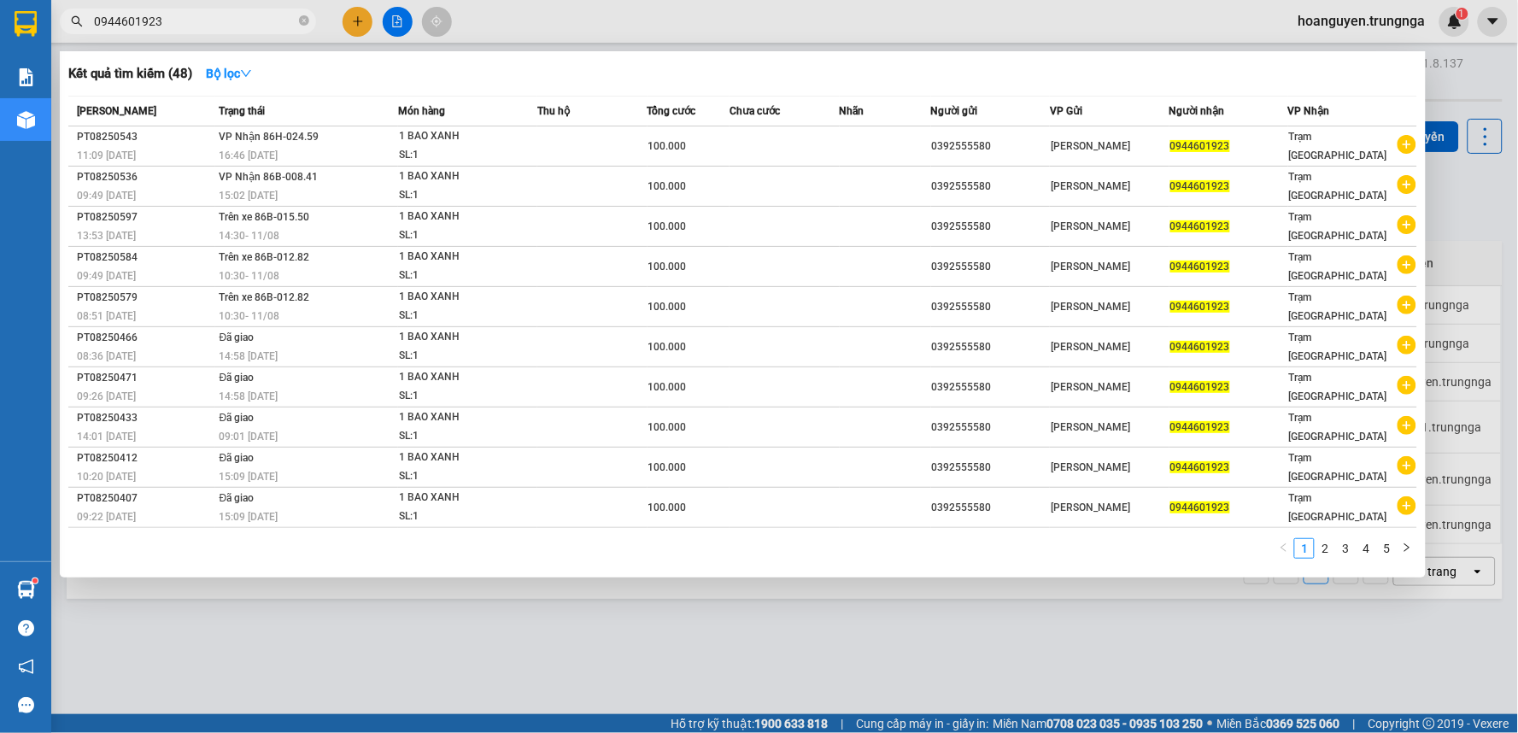
type input "0944601923"
click at [1148, 26] on div at bounding box center [759, 366] width 1518 height 733
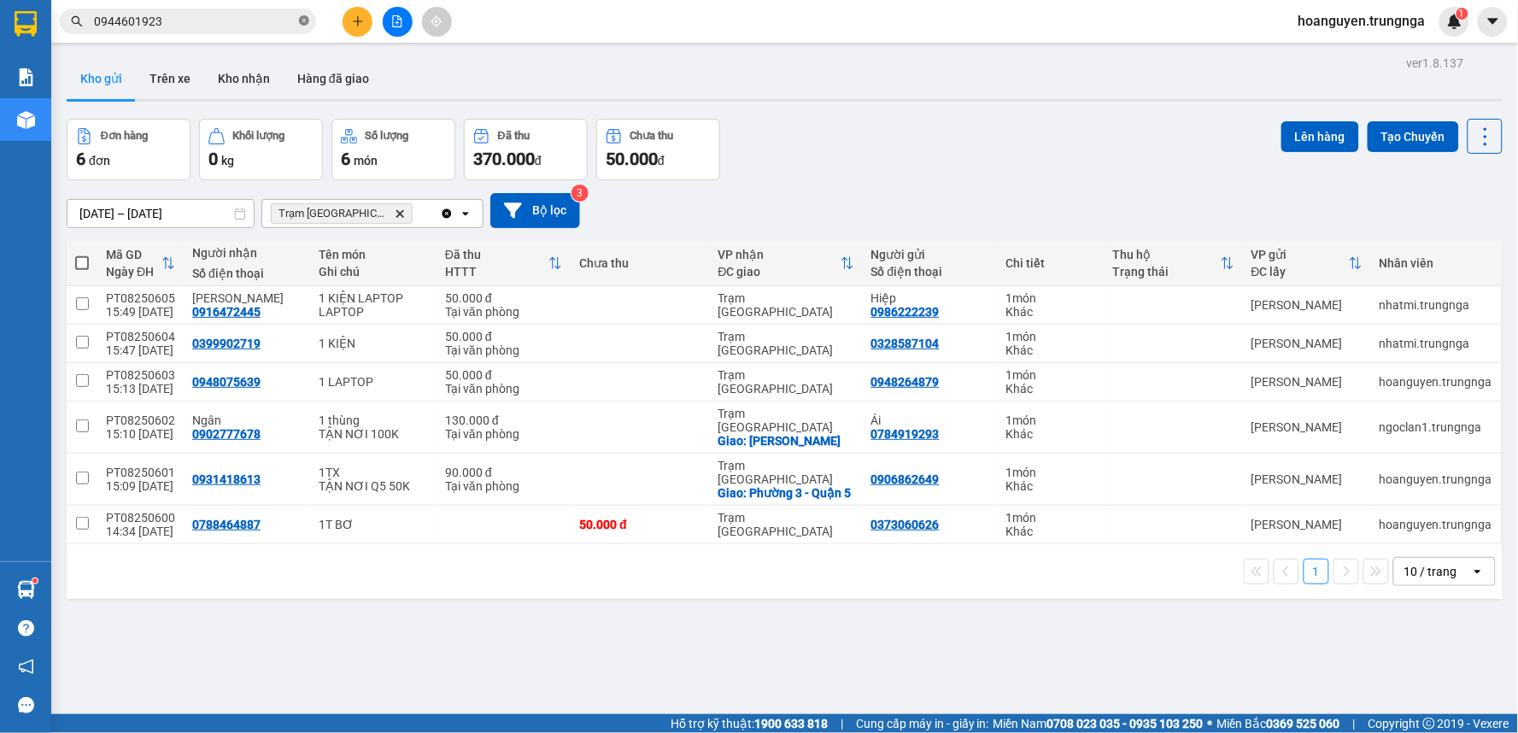
click at [304, 21] on icon "close-circle" at bounding box center [304, 20] width 10 height 10
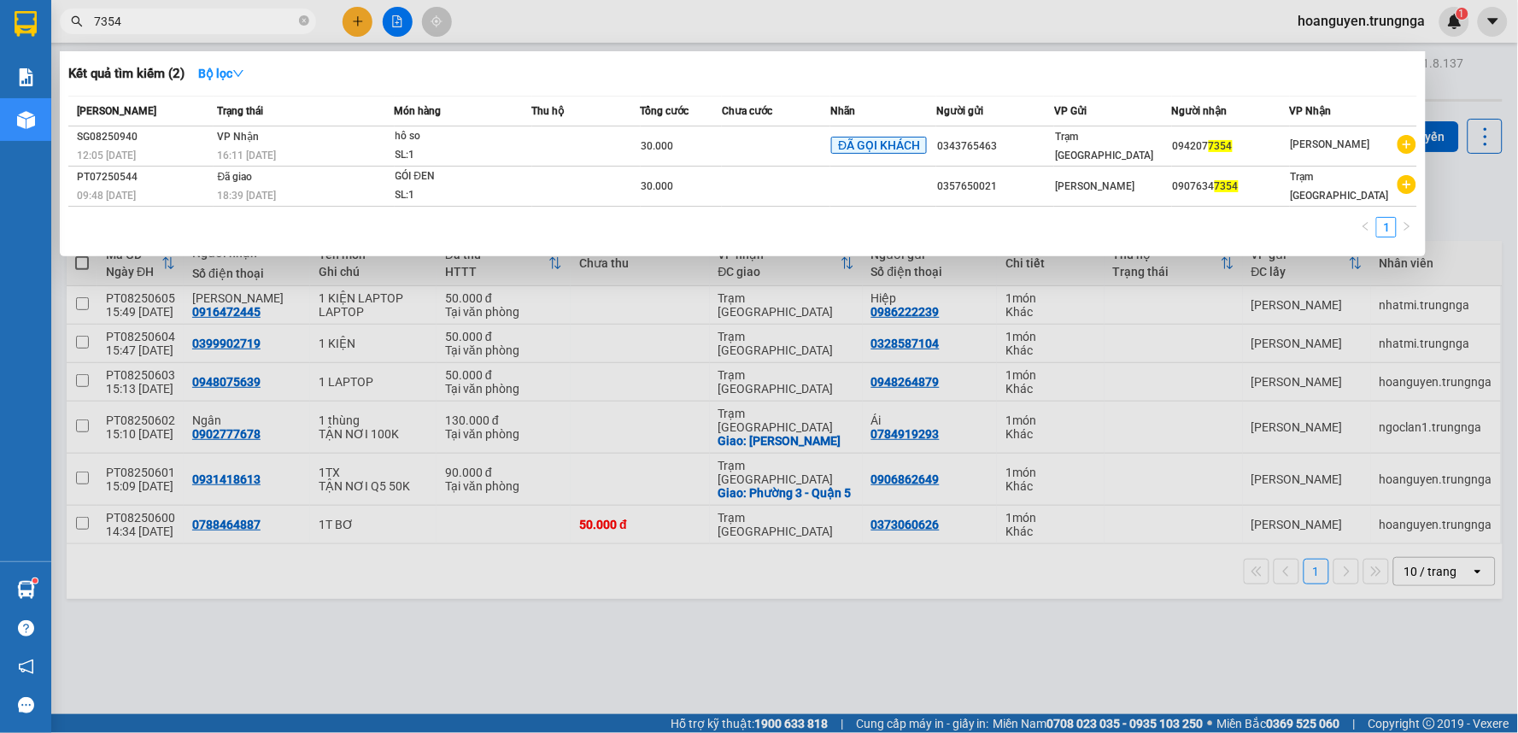
type input "7354"
click at [308, 24] on icon "close-circle" at bounding box center [304, 20] width 10 height 10
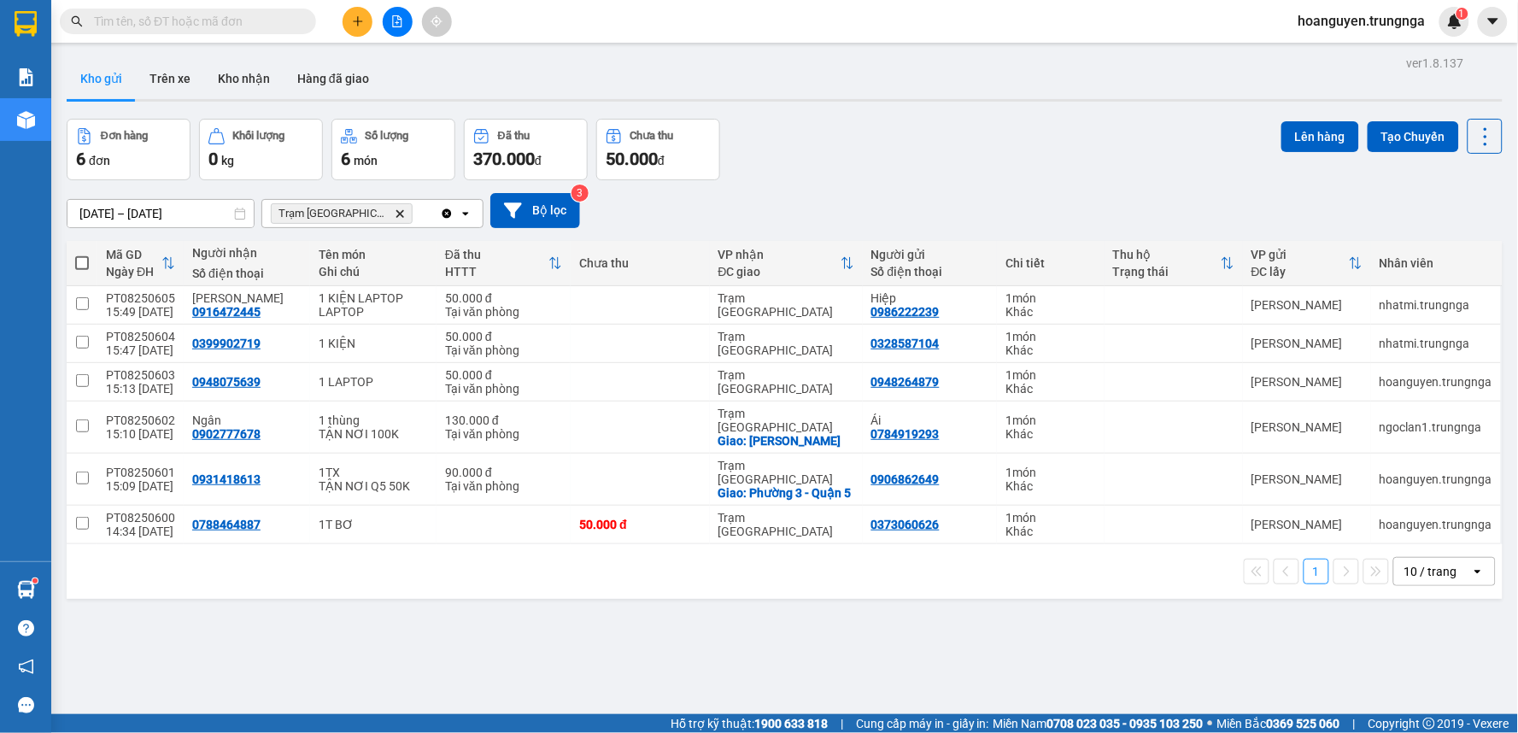
click at [269, 21] on input "text" at bounding box center [195, 21] width 202 height 19
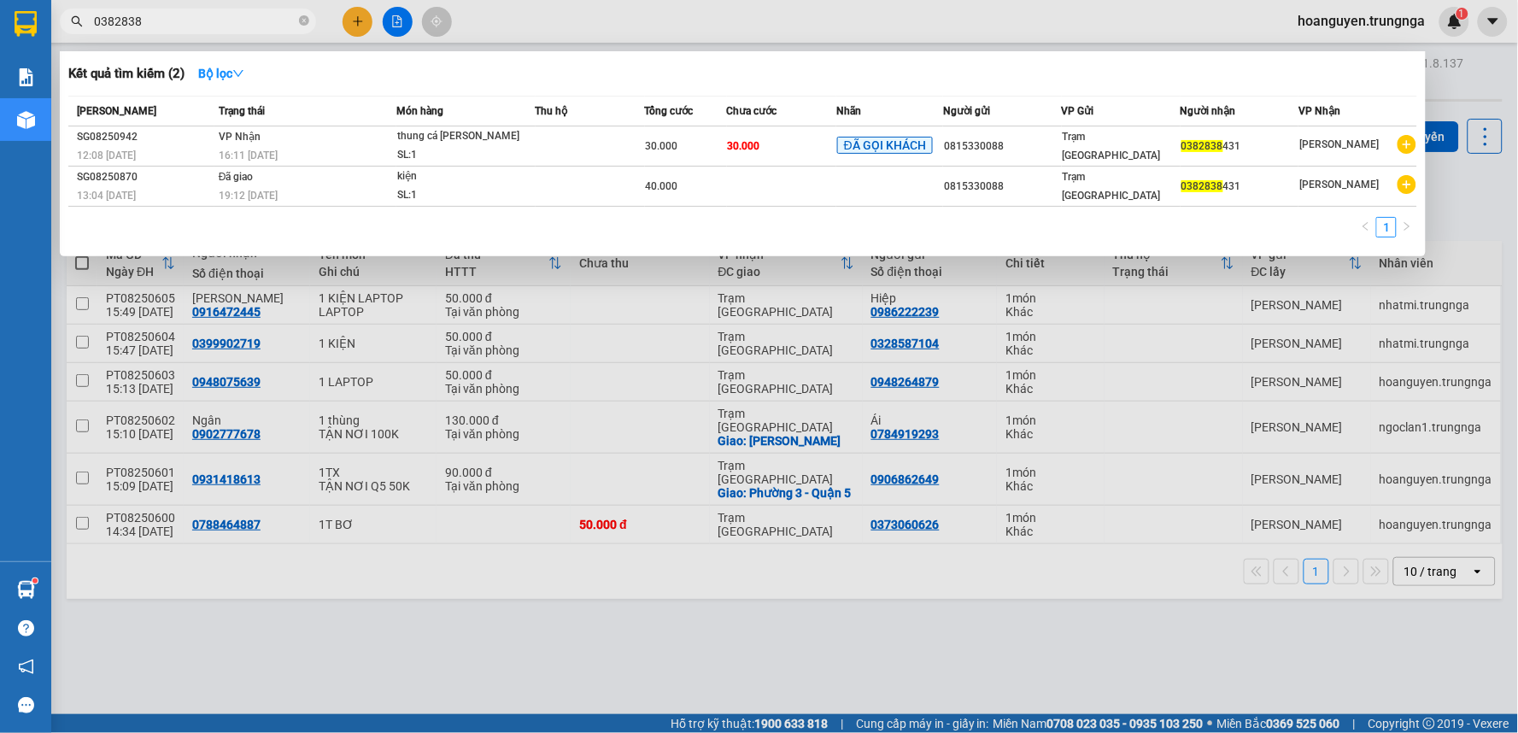
type input "0382838"
click at [305, 21] on icon "close-circle" at bounding box center [304, 20] width 10 height 10
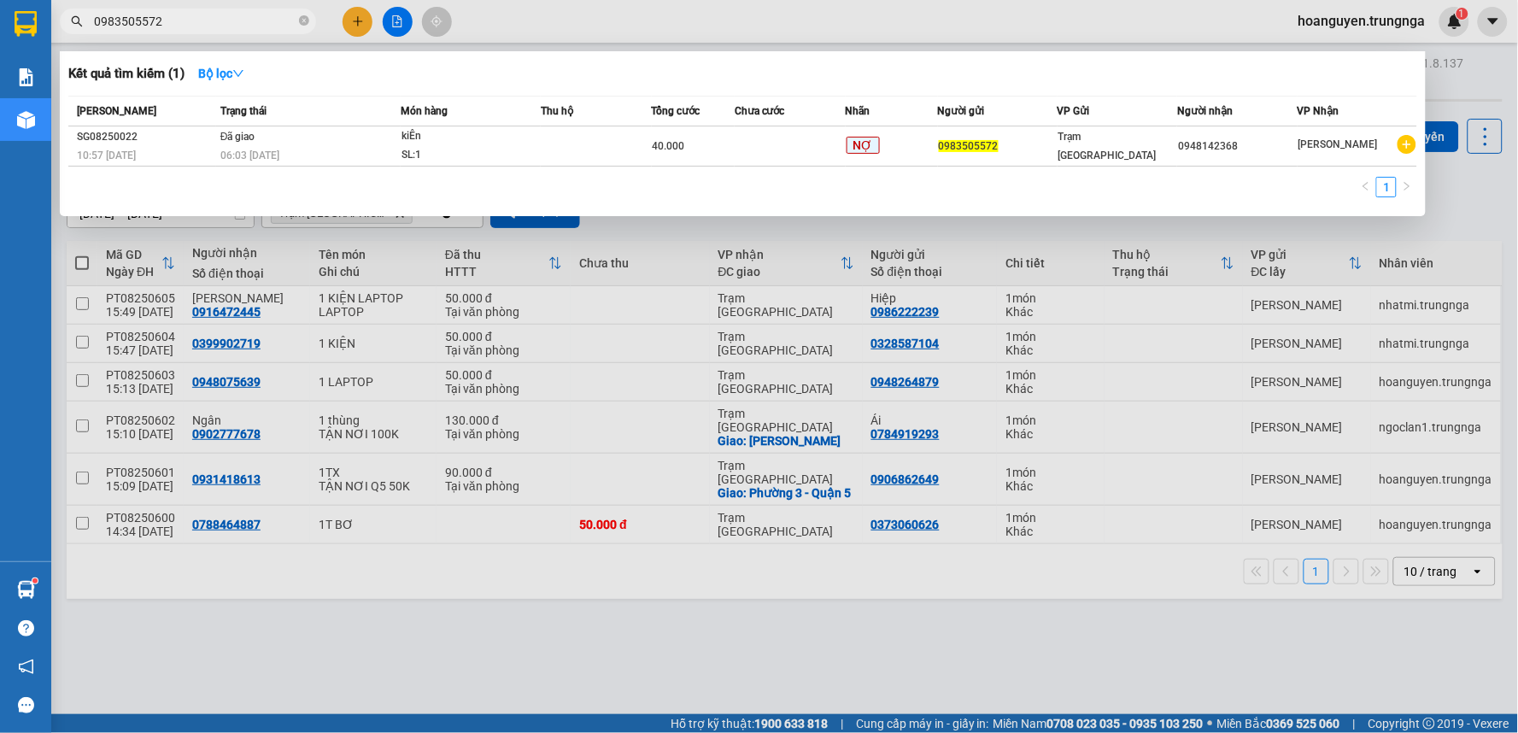
type input "0983505572"
click at [530, 18] on div at bounding box center [759, 366] width 1518 height 733
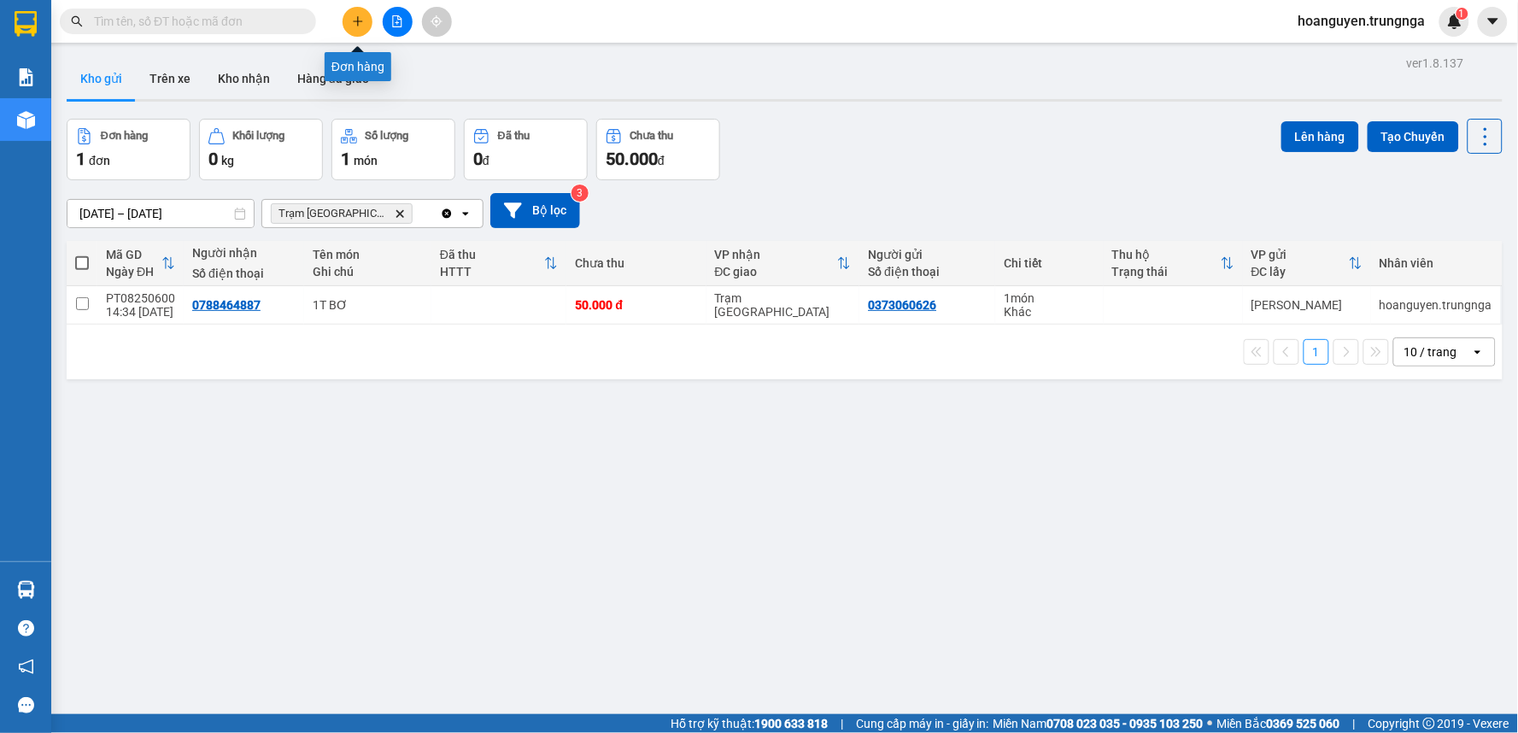
click at [356, 15] on icon "plus" at bounding box center [358, 21] width 12 height 12
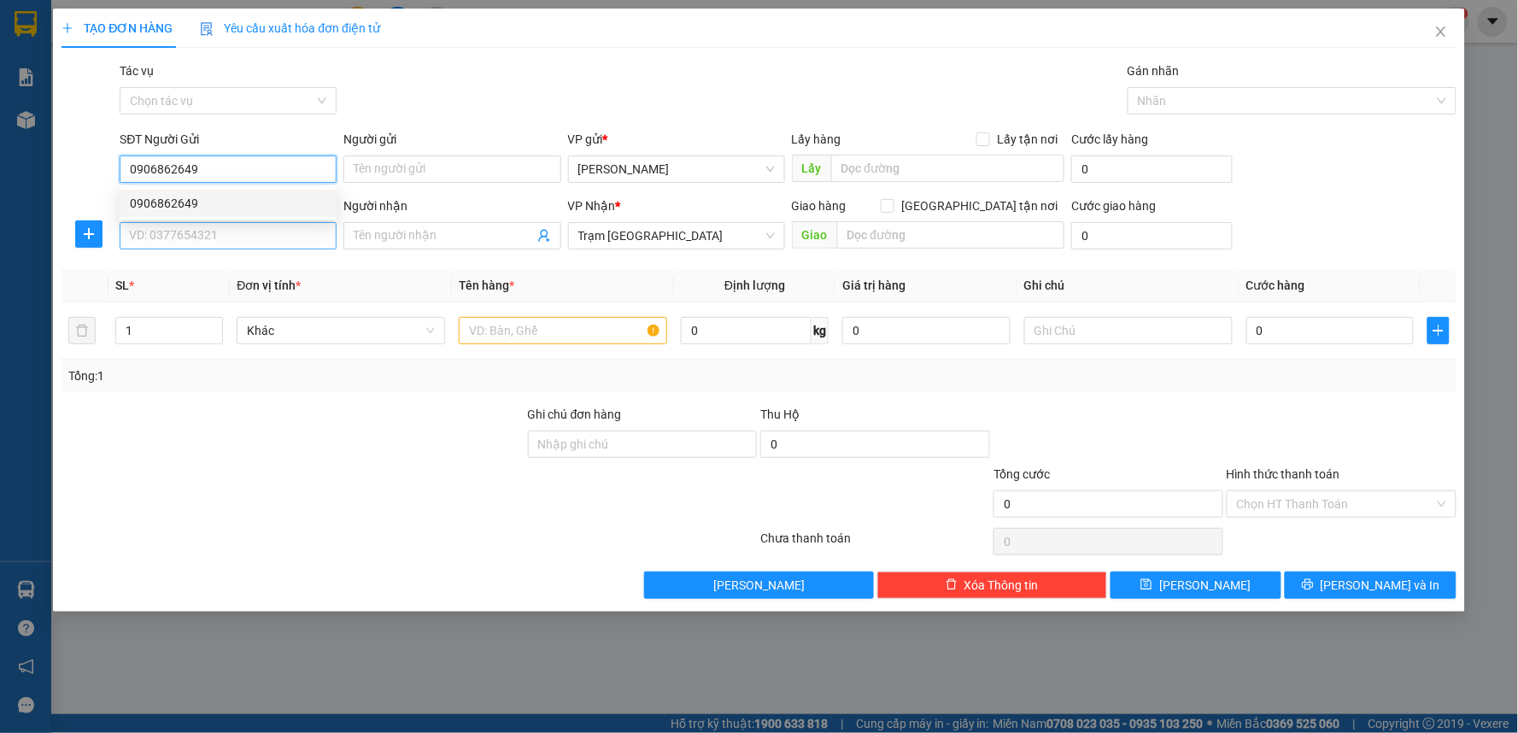
type input "0906862649"
click at [250, 232] on input "SĐT Người Nhận" at bounding box center [228, 235] width 217 height 27
type input "0931418613"
click at [534, 325] on input "text" at bounding box center [563, 330] width 208 height 27
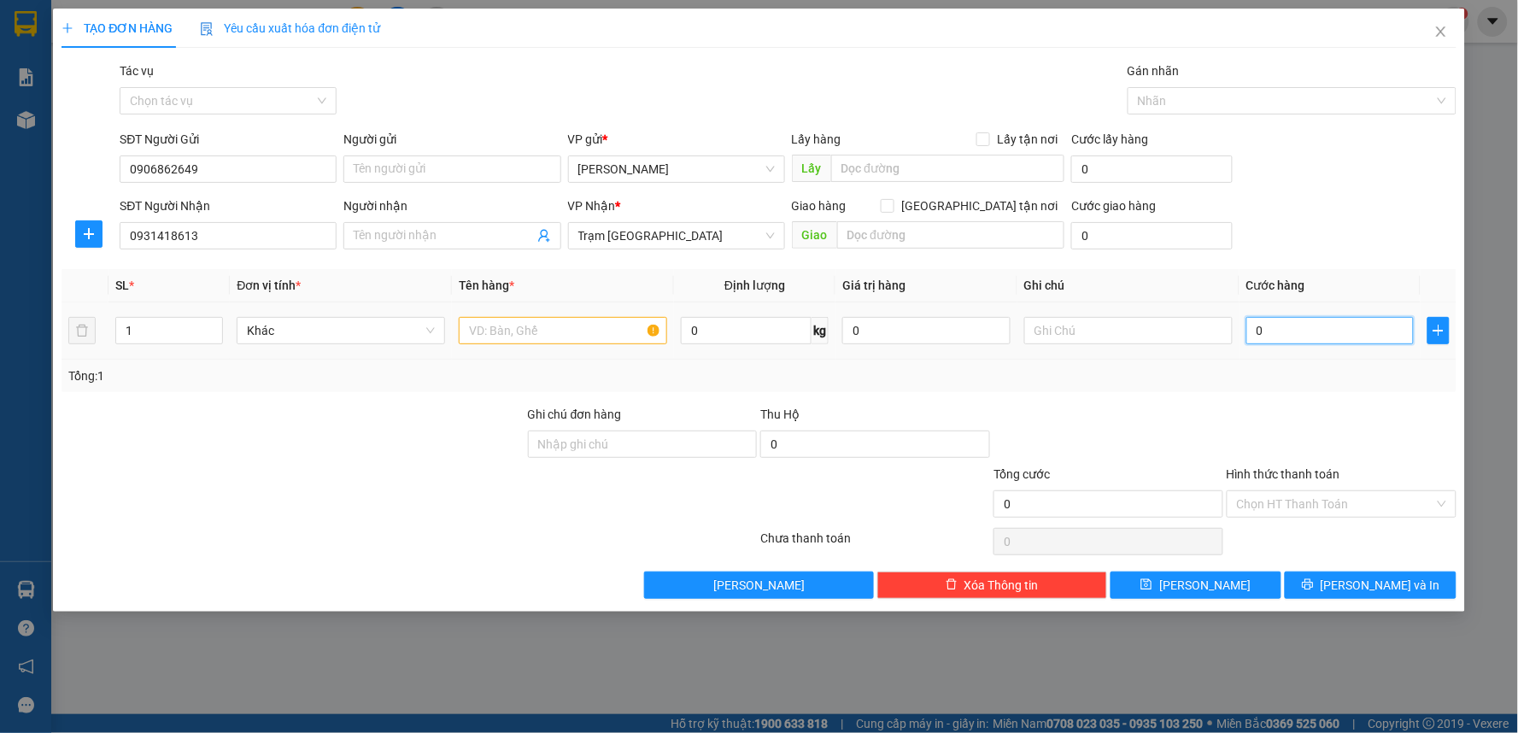
click at [1269, 338] on input "0" at bounding box center [1330, 330] width 168 height 27
type input "4"
type input "40"
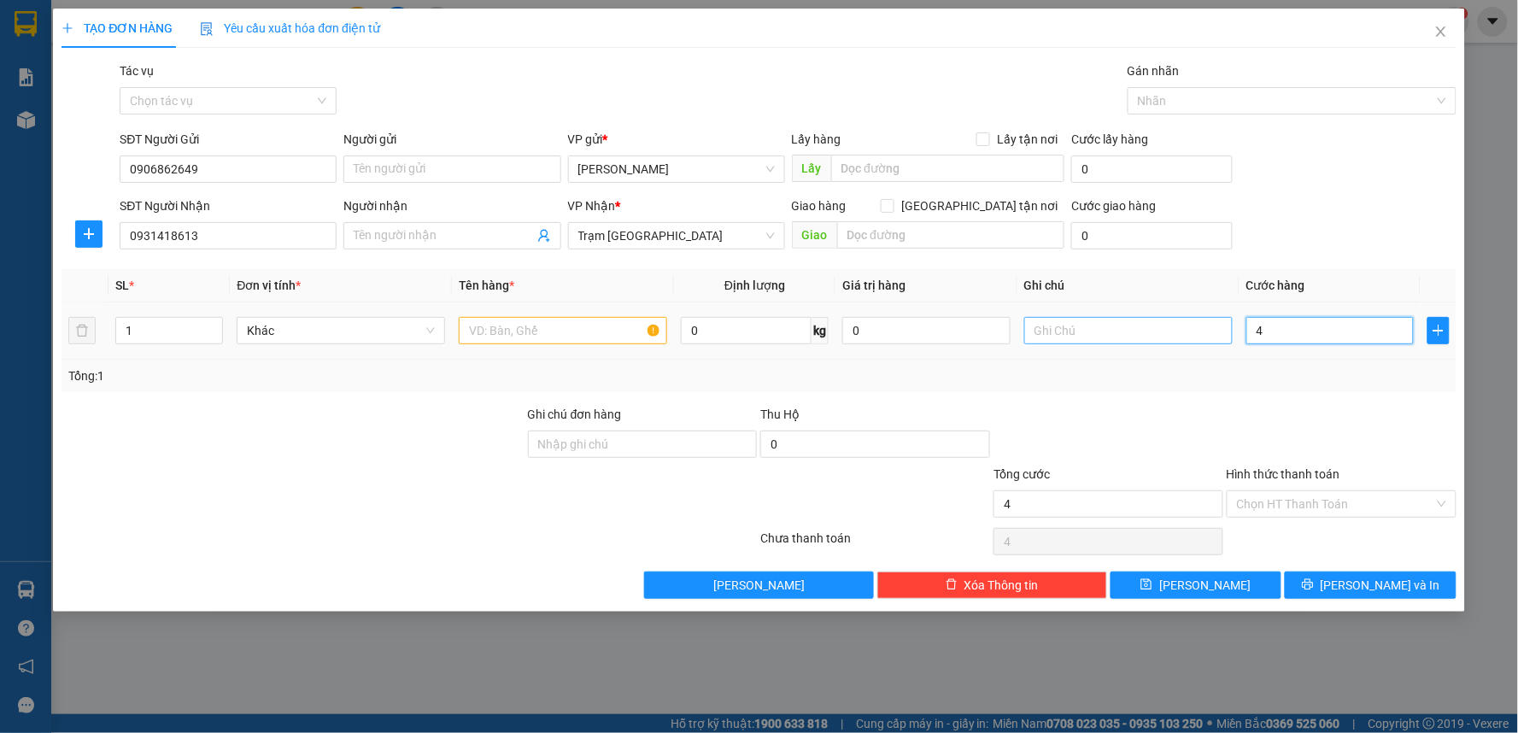
type input "40"
type input "400"
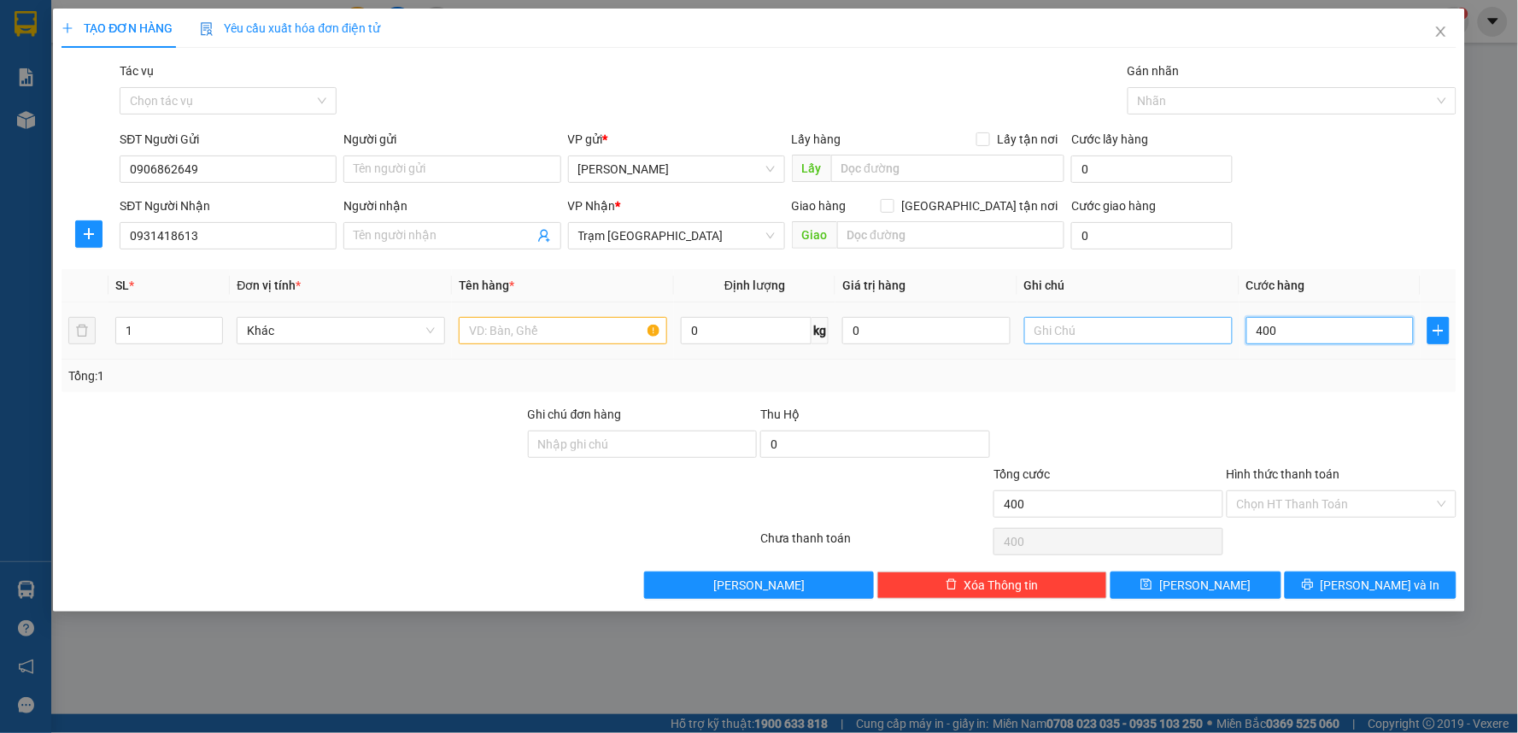
type input "4.000"
type input "40.000"
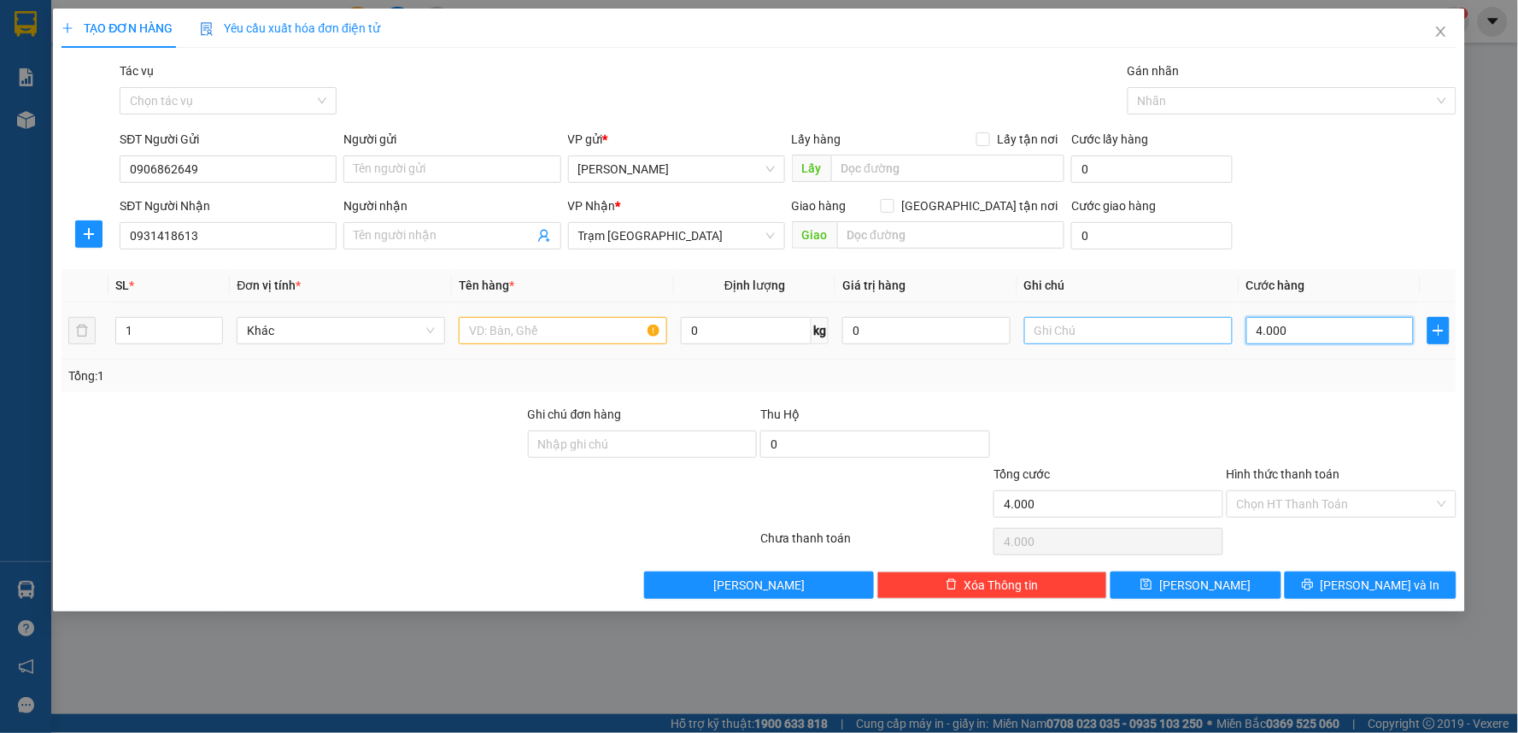
type input "40.000"
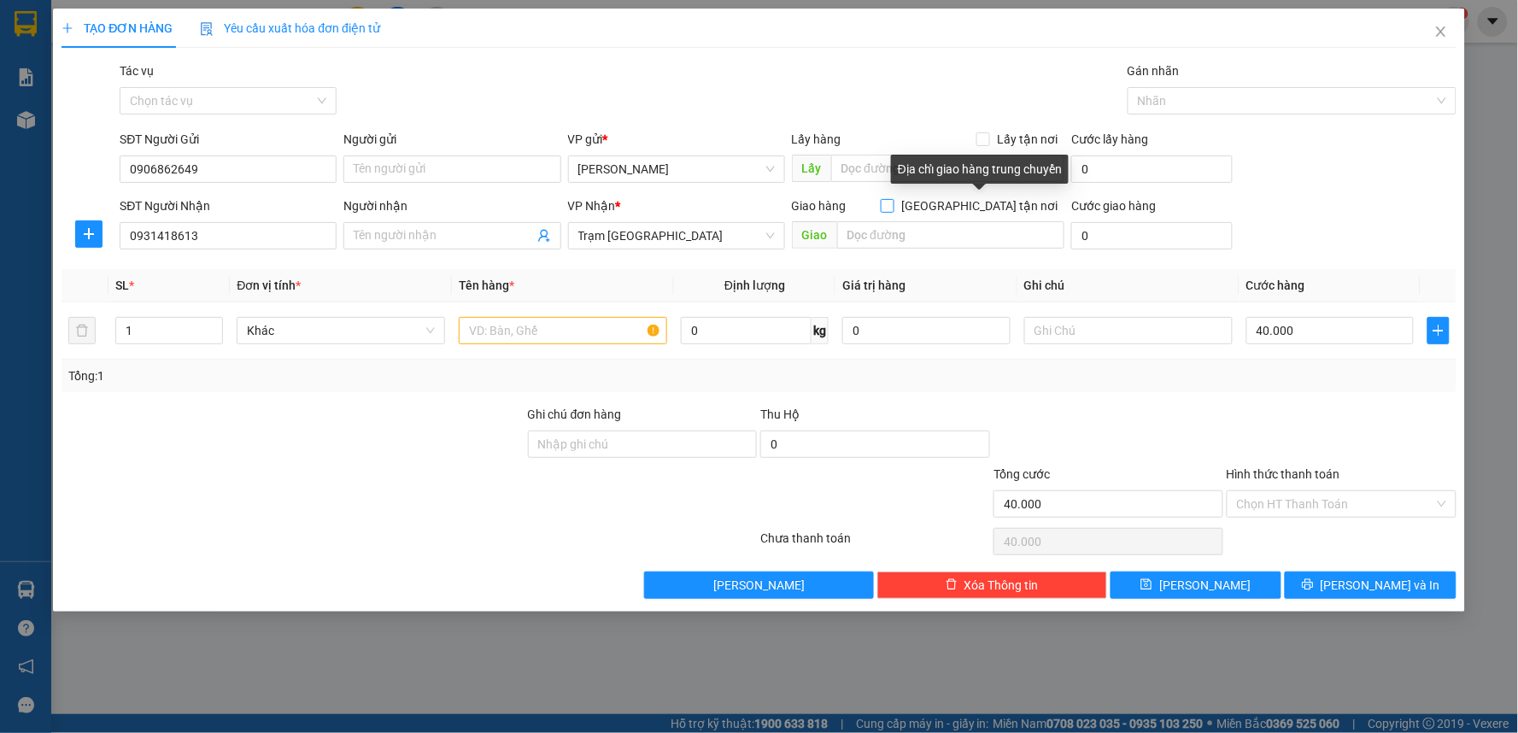
click at [893, 202] on input "[GEOGRAPHIC_DATA][PERSON_NAME] nơi" at bounding box center [887, 205] width 12 height 12
checkbox input "true"
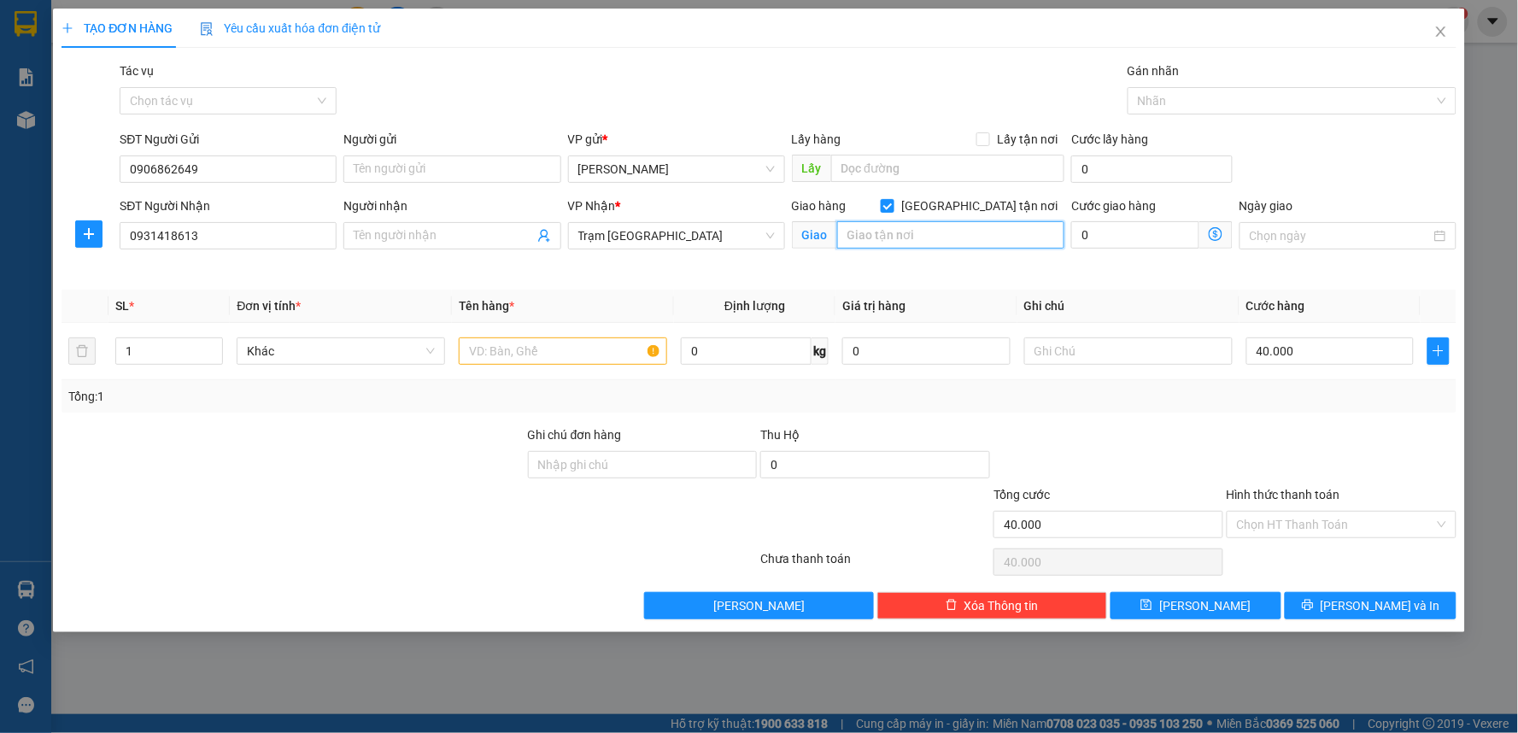
click at [986, 232] on input "text" at bounding box center [951, 234] width 228 height 27
type input "Phường 3 - Quận 5"
click at [1177, 237] on input "0" at bounding box center [1135, 234] width 128 height 27
type input "40.005"
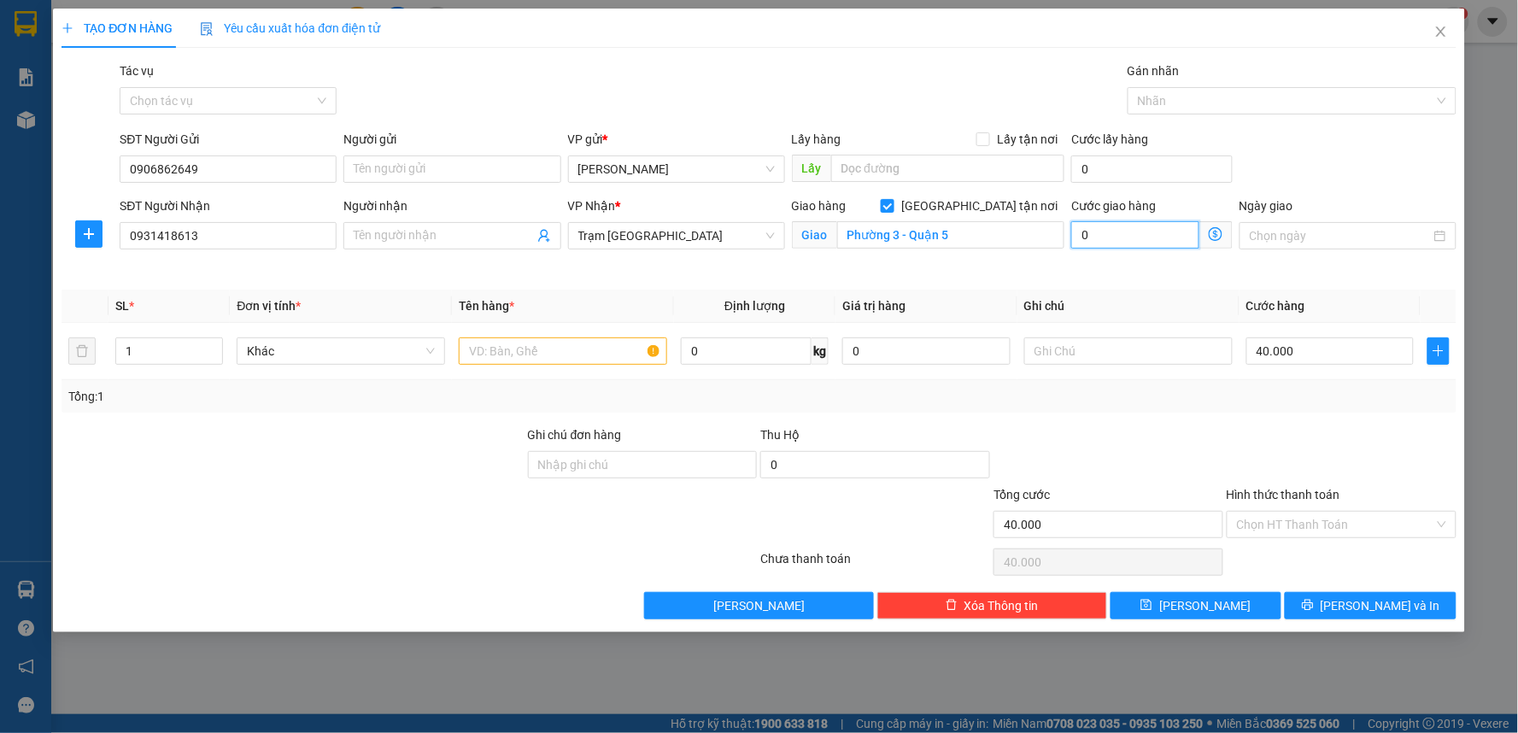
type input "5"
type input "40.050"
type input "50"
type input "40.500"
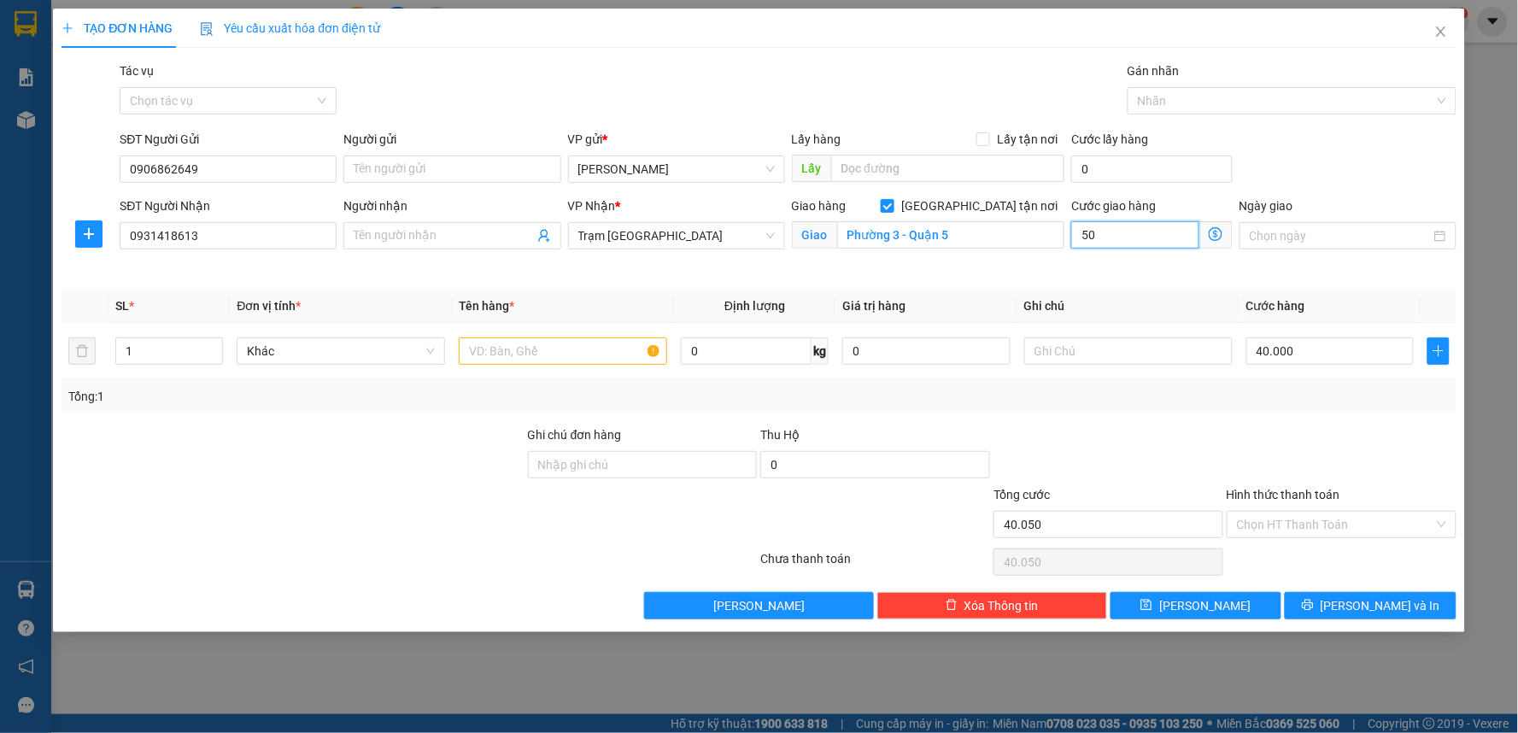
type input "40.500"
type input "500"
type input "45.000"
type input "5.000"
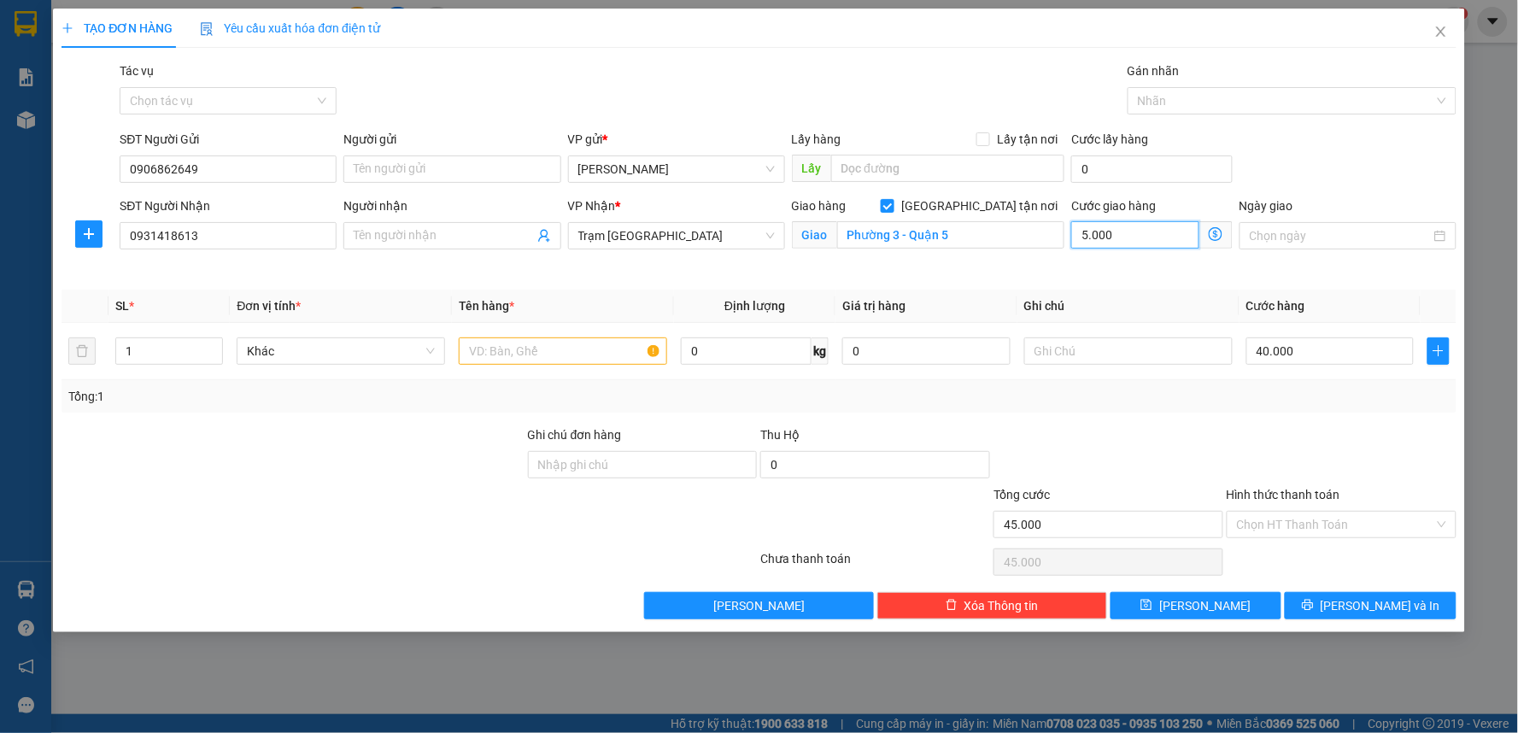
type input "90.000"
type input "50.000"
click at [1293, 234] on input "Ngày giao" at bounding box center [1340, 235] width 181 height 19
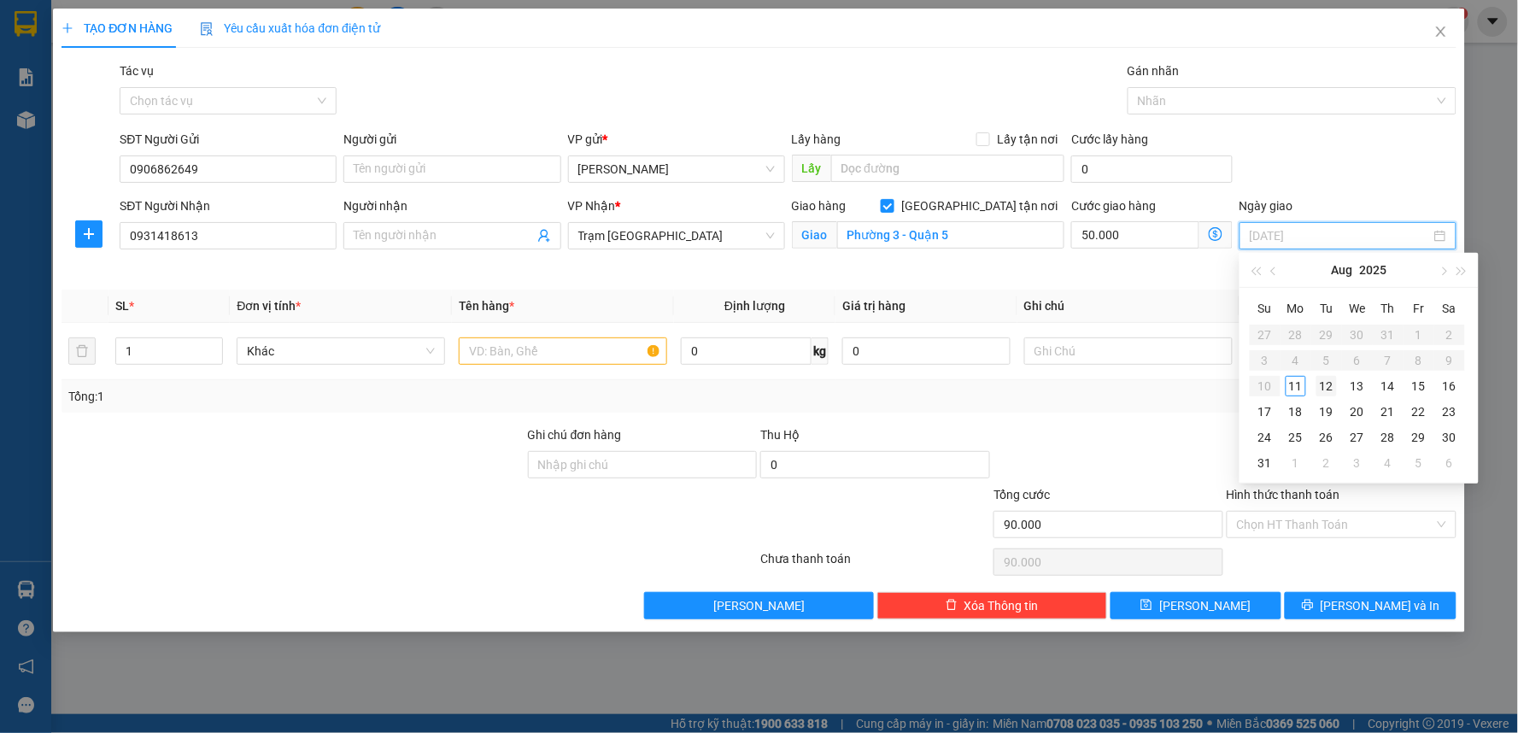
type input "12/08/2025"
click at [1334, 379] on div "12" at bounding box center [1326, 386] width 21 height 21
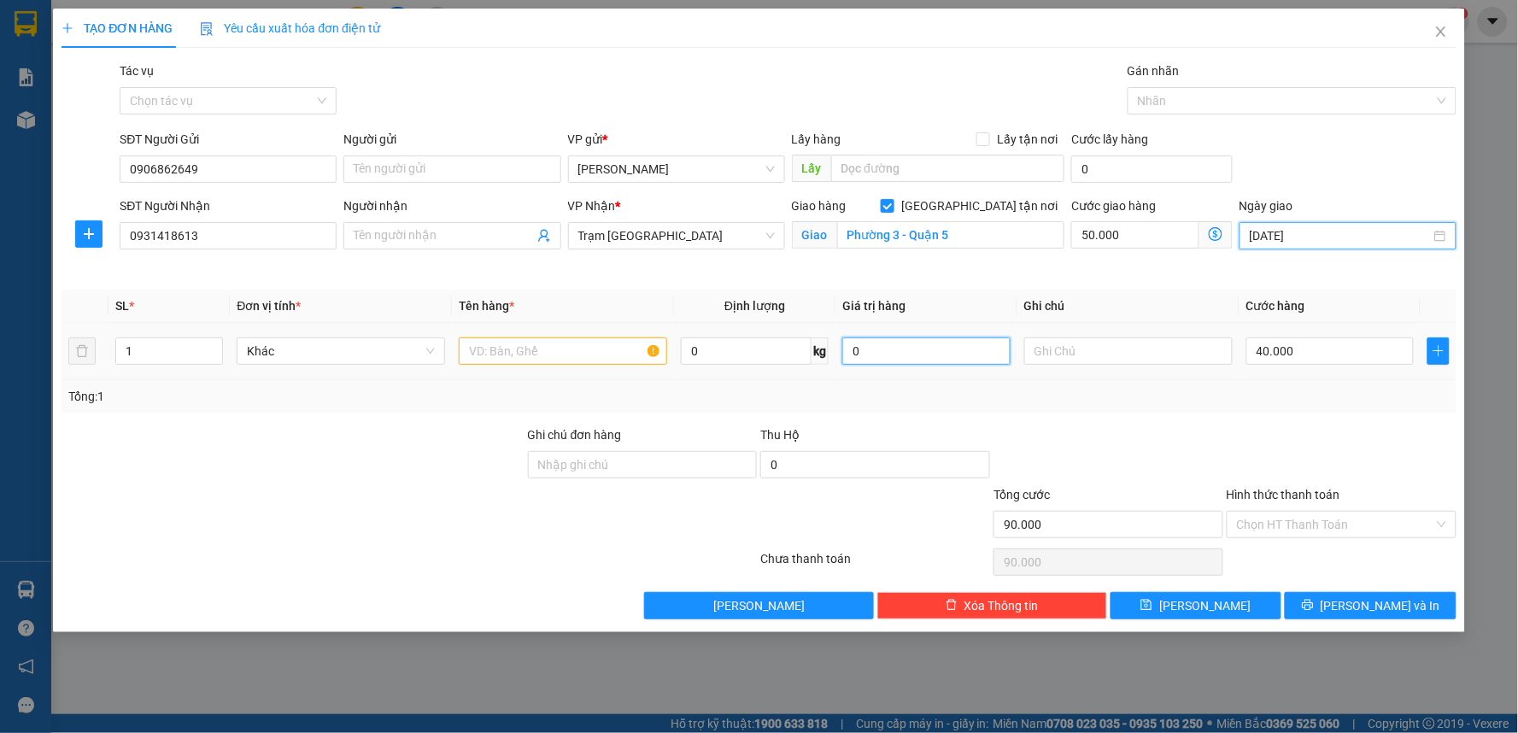
click at [900, 352] on input "0" at bounding box center [926, 350] width 168 height 27
click at [570, 356] on input "text" at bounding box center [563, 350] width 208 height 27
type input "1TX"
click at [1105, 343] on input "text" at bounding box center [1128, 350] width 208 height 27
type input "t"
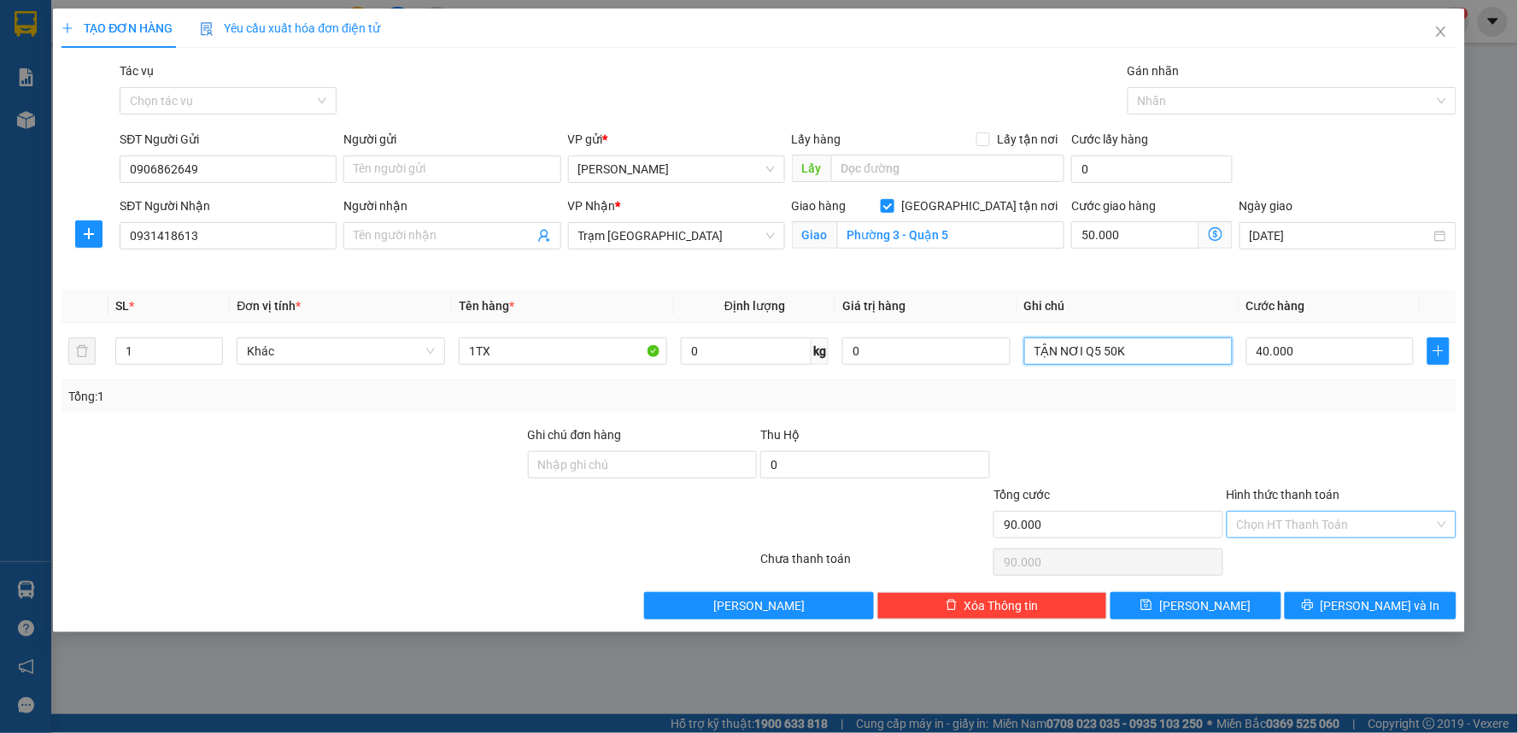
type input "TẬN NƠI Q5 50K"
click at [1288, 531] on input "Hình thức thanh toán" at bounding box center [1335, 525] width 197 height 26
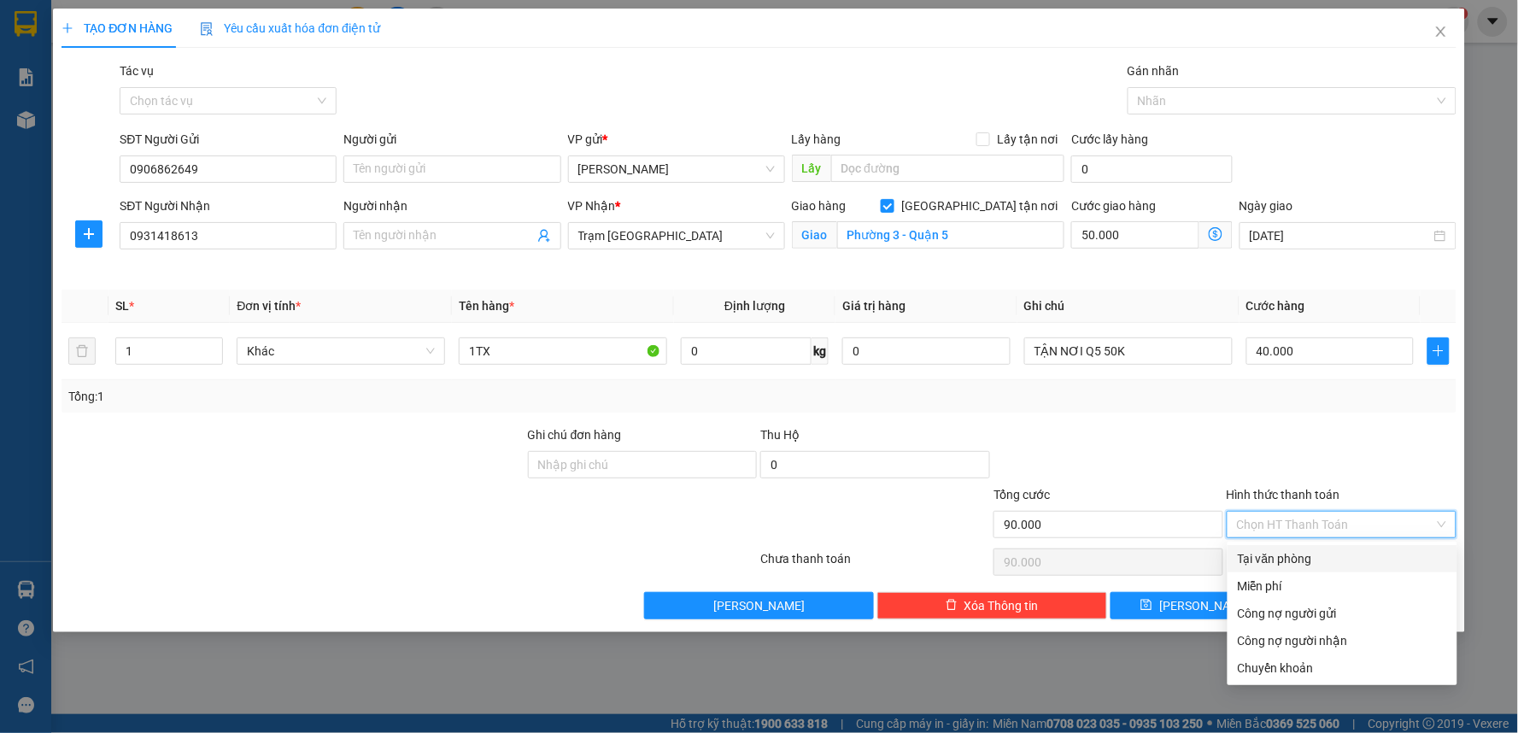
click at [1277, 557] on div "Tại văn phòng" at bounding box center [1342, 558] width 209 height 19
type input "0"
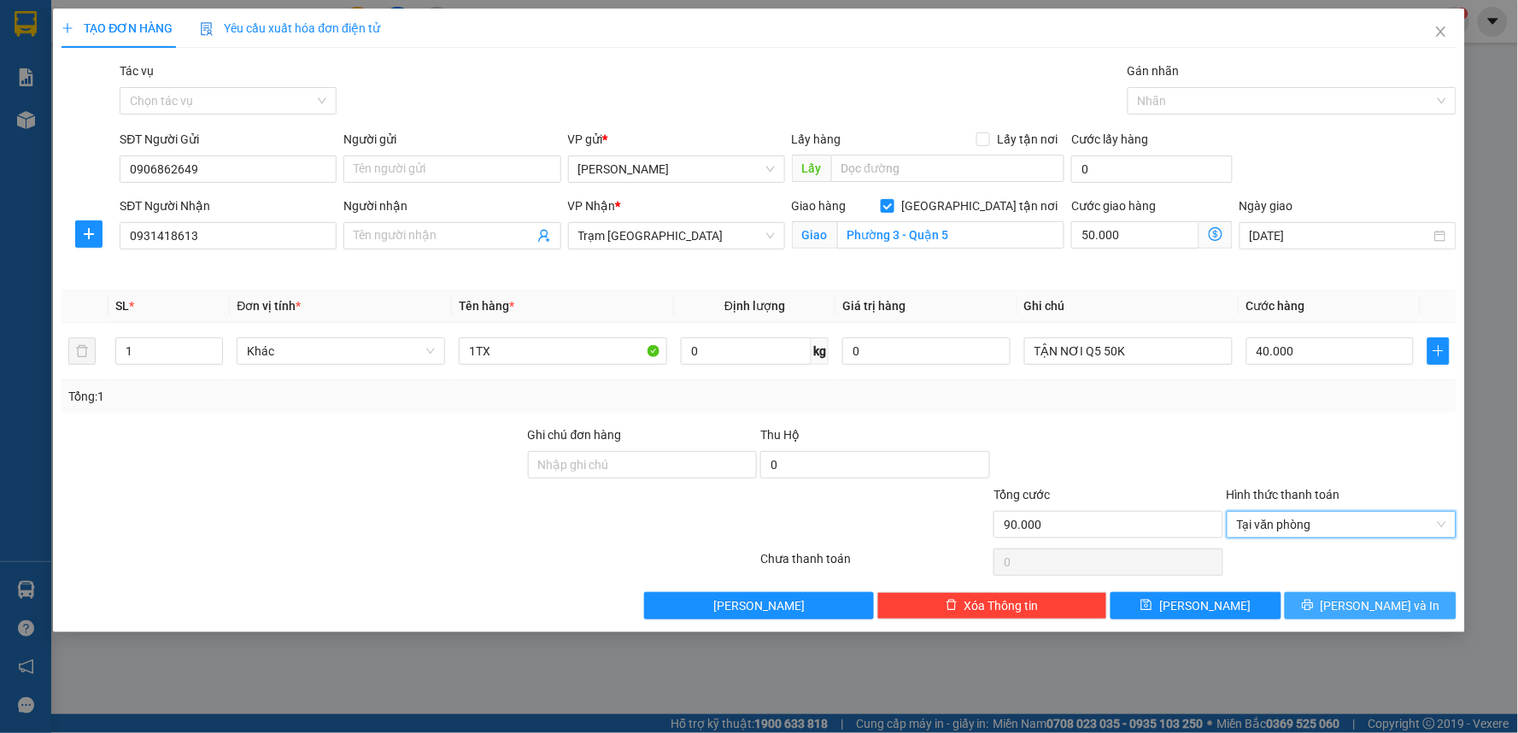
click at [1359, 609] on span "[PERSON_NAME] và In" at bounding box center [1381, 605] width 120 height 19
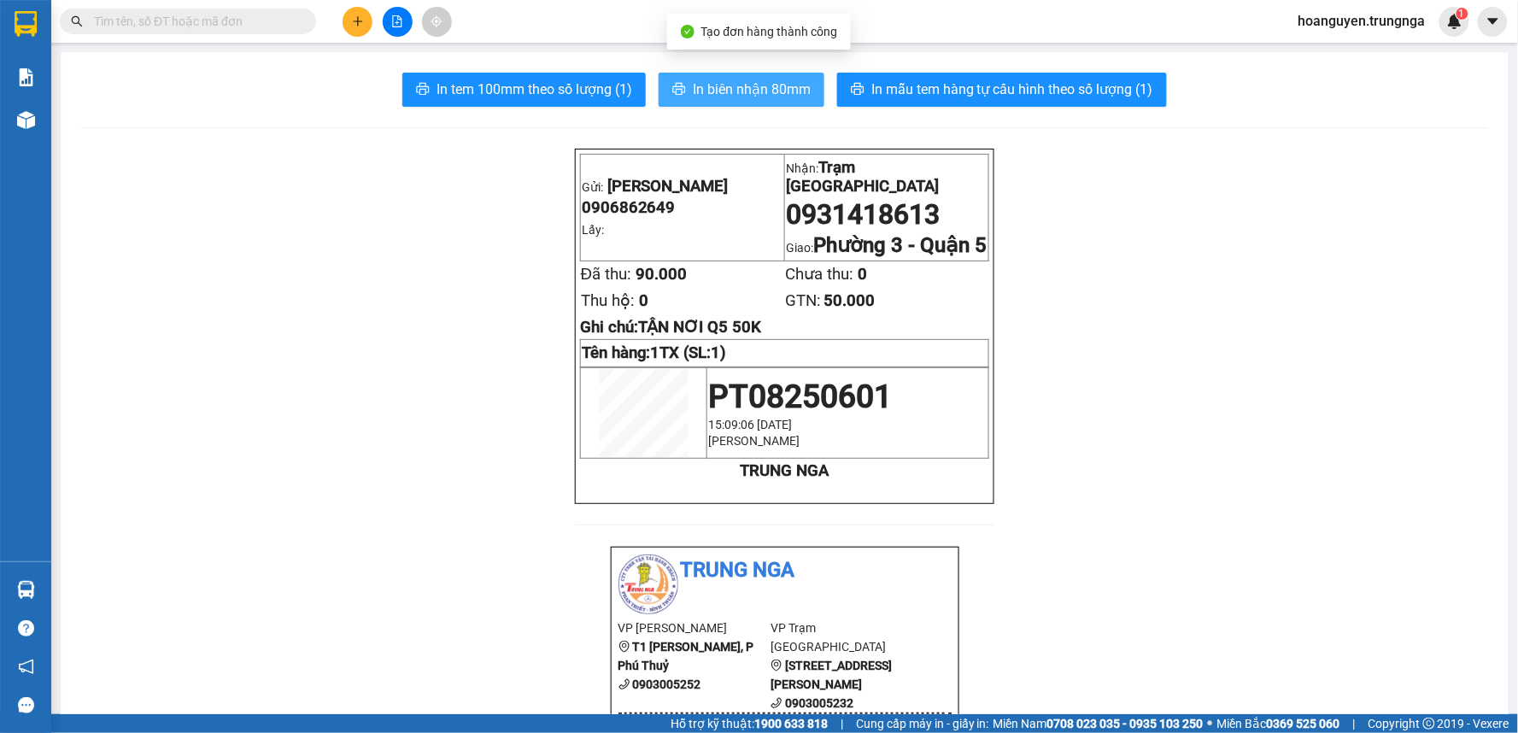
click at [753, 89] on span "In biên nhận 80mm" at bounding box center [752, 89] width 118 height 21
